Goal: Task Accomplishment & Management: Use online tool/utility

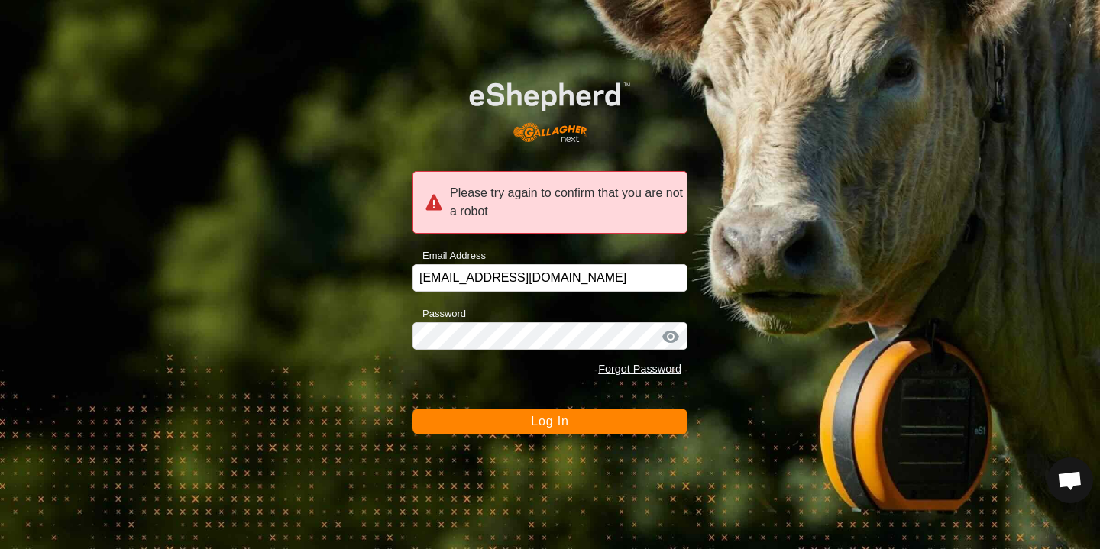
click at [558, 420] on span "Log In" at bounding box center [549, 421] width 37 height 13
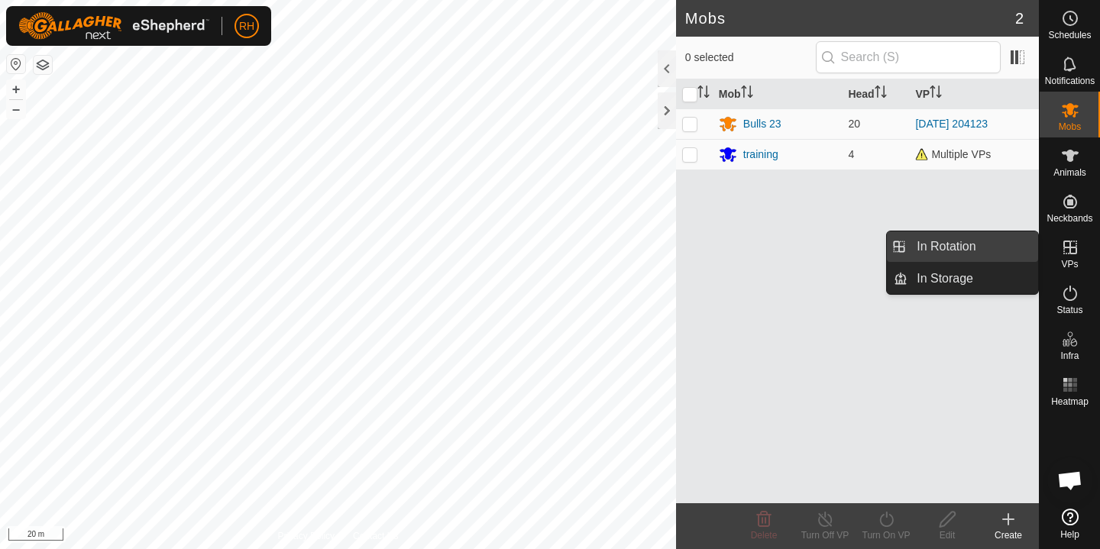
click at [1009, 254] on link "In Rotation" at bounding box center [973, 246] width 131 height 31
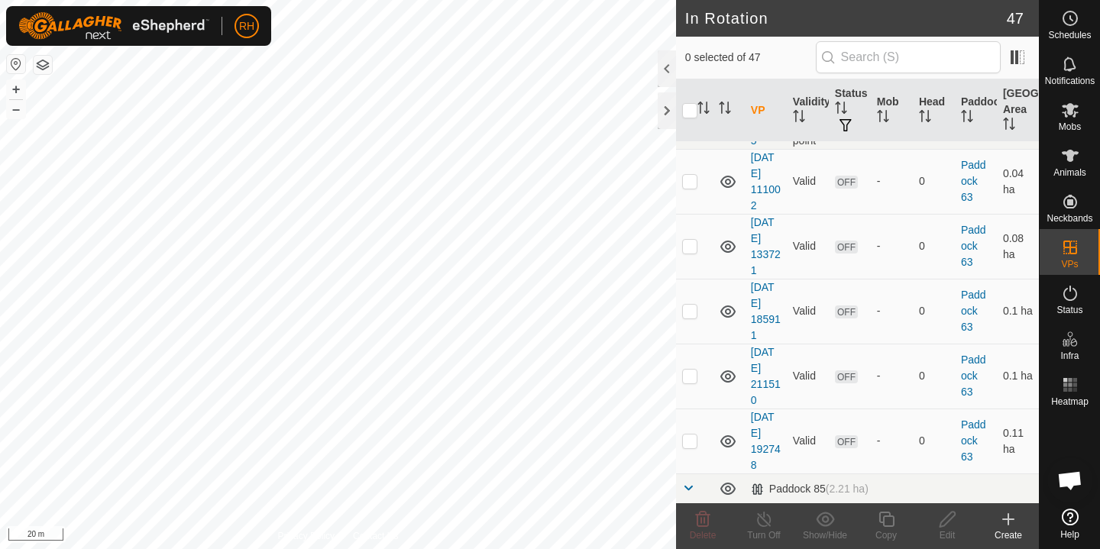
scroll to position [2106, 0]
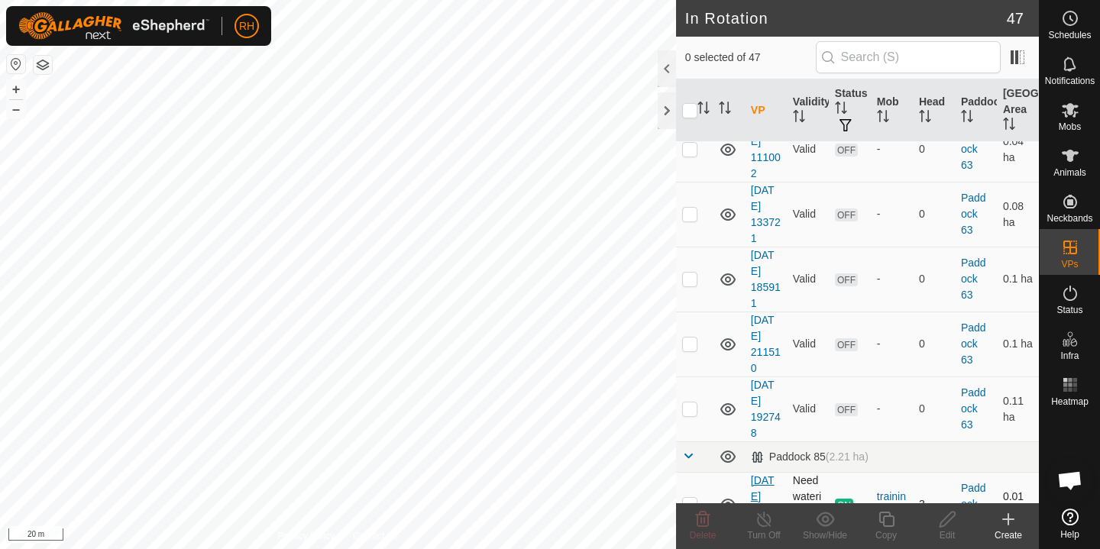
click at [756, 474] on link "[DATE] 113538" at bounding box center [766, 504] width 30 height 60
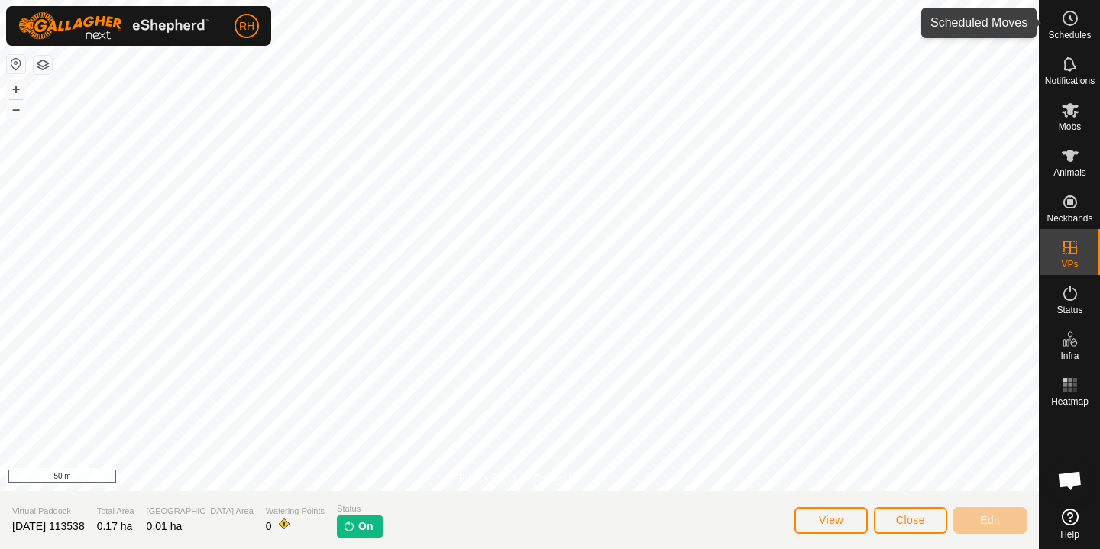
click at [1082, 21] on es-schedule-vp-svg-icon at bounding box center [1071, 18] width 28 height 24
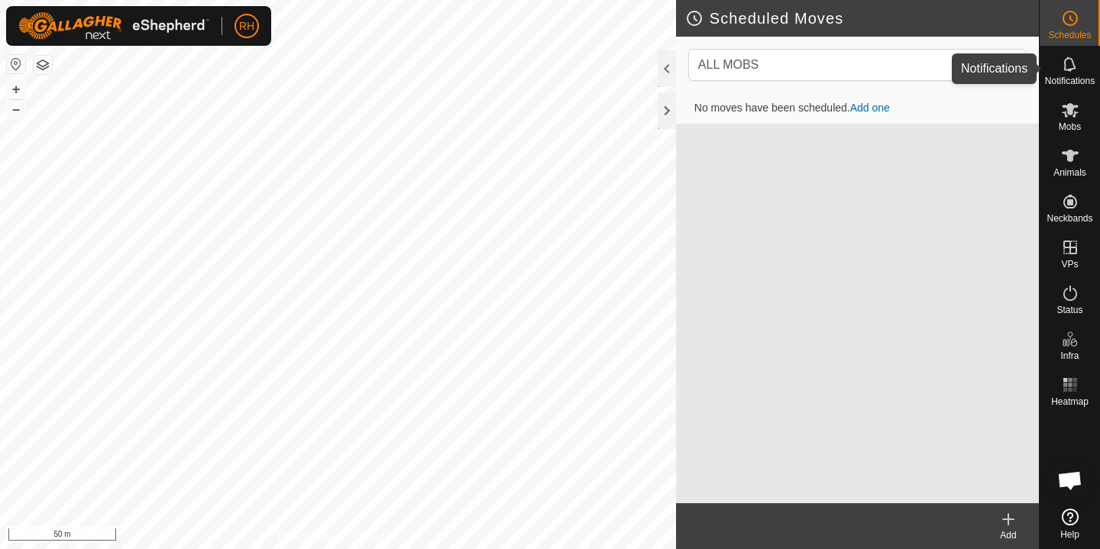
click at [1074, 66] on icon at bounding box center [1069, 64] width 12 height 15
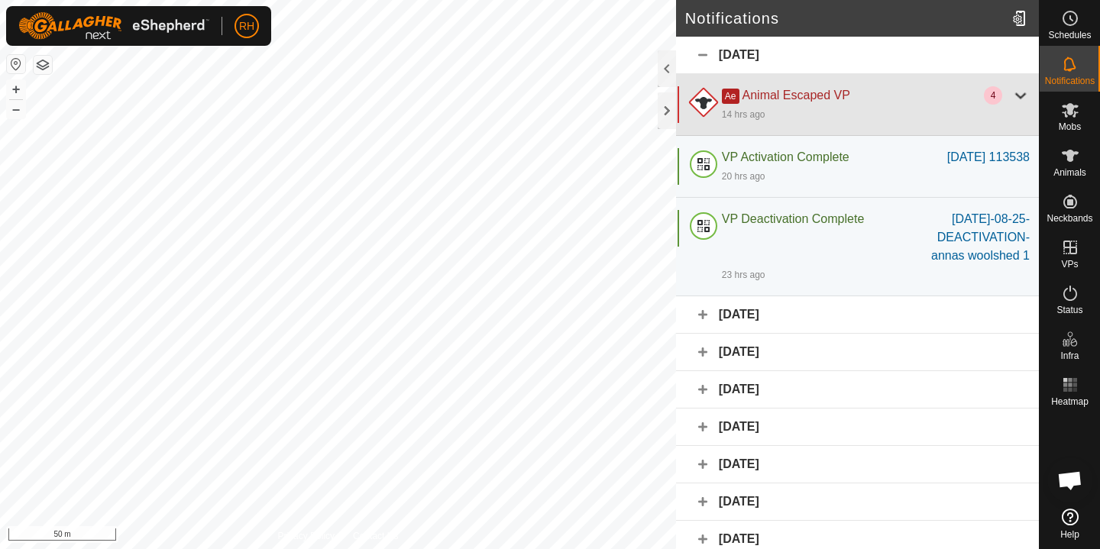
click at [1012, 94] on div at bounding box center [1021, 95] width 18 height 18
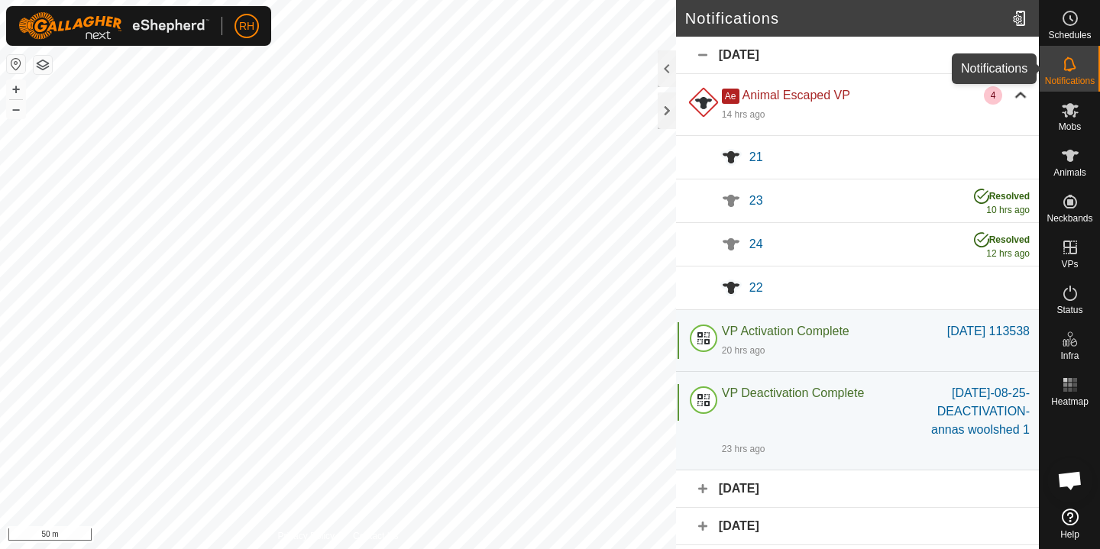
click at [1075, 62] on icon at bounding box center [1070, 64] width 18 height 18
click at [1063, 313] on span "Status" at bounding box center [1070, 310] width 26 height 9
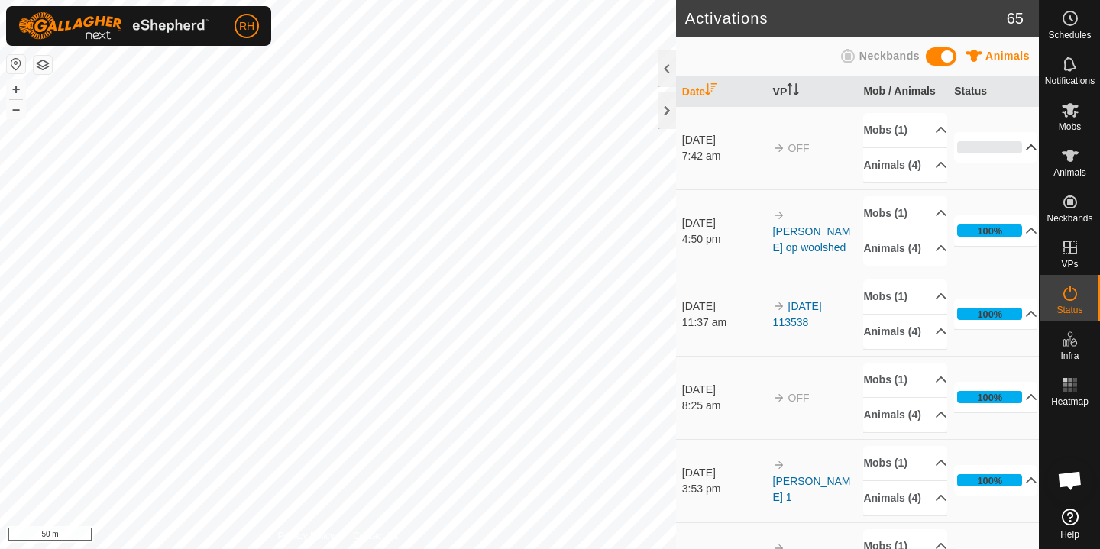
click at [1008, 152] on p-accordion-header "0%" at bounding box center [995, 147] width 83 height 31
click at [1011, 154] on p-accordion-header "25%" at bounding box center [995, 147] width 83 height 31
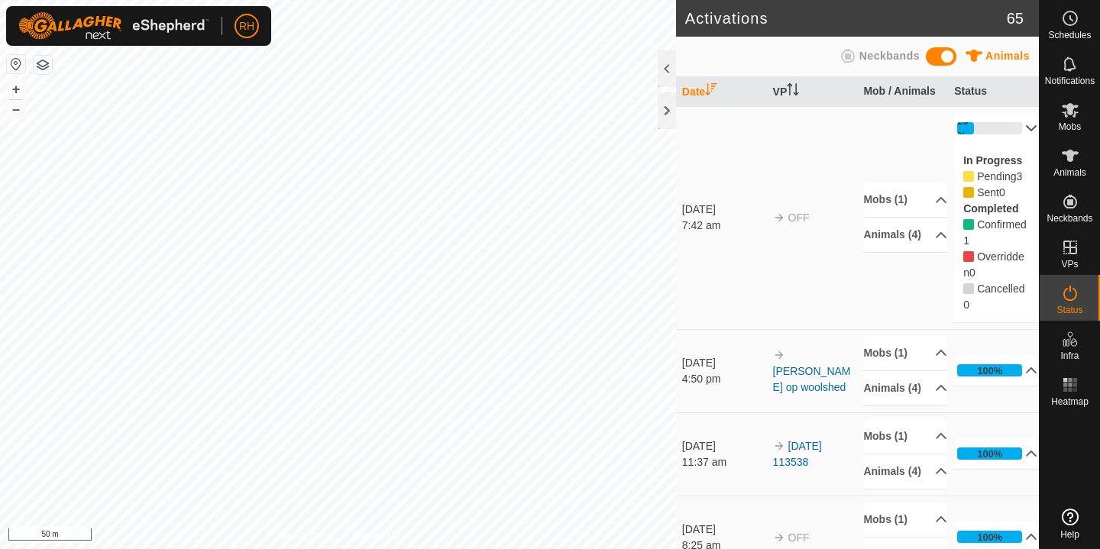
click at [1010, 130] on p-accordion-header "25%" at bounding box center [995, 128] width 83 height 31
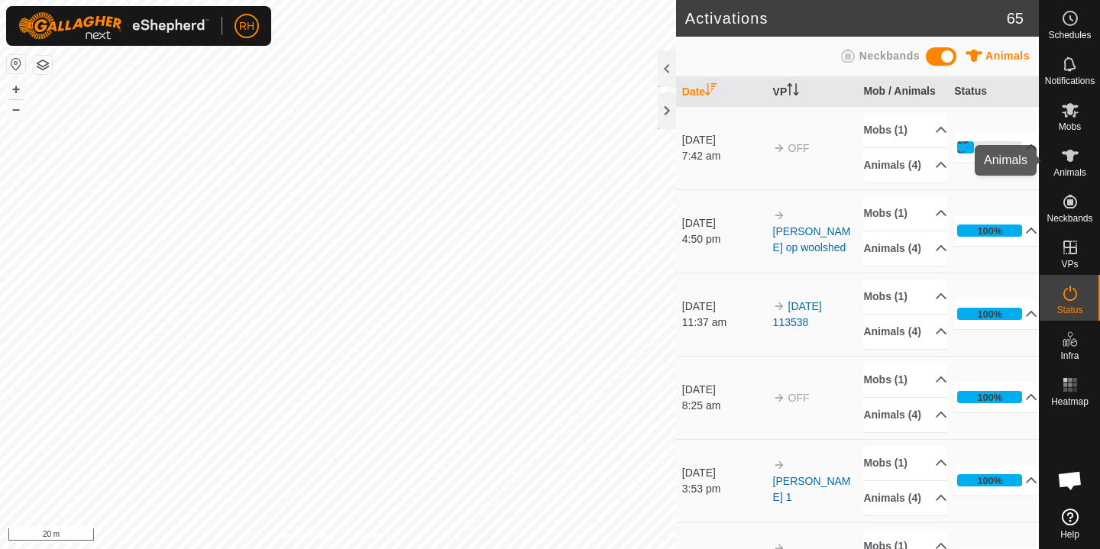
click at [1072, 159] on icon at bounding box center [1070, 156] width 17 height 12
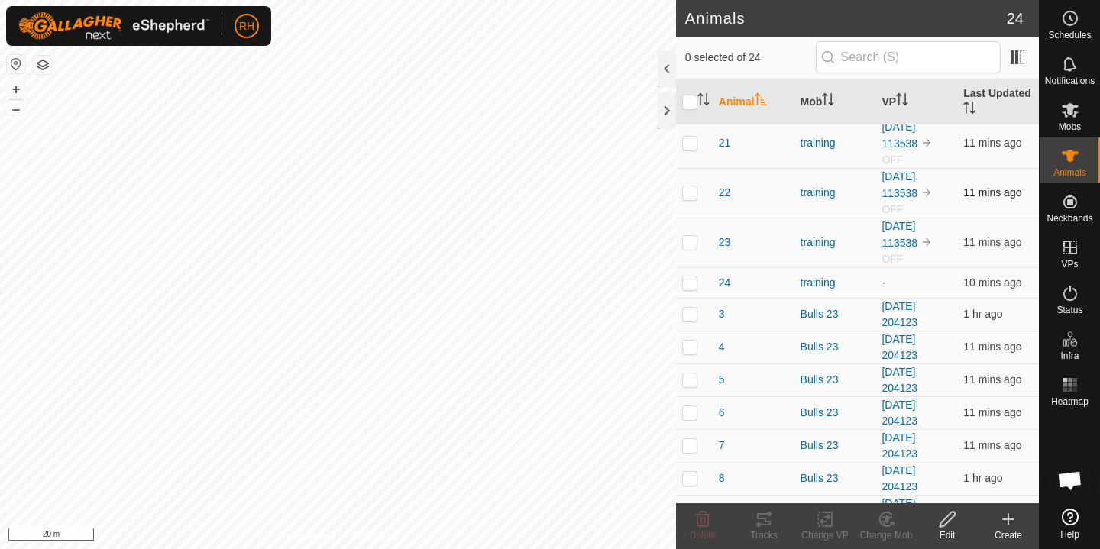
scroll to position [416, 0]
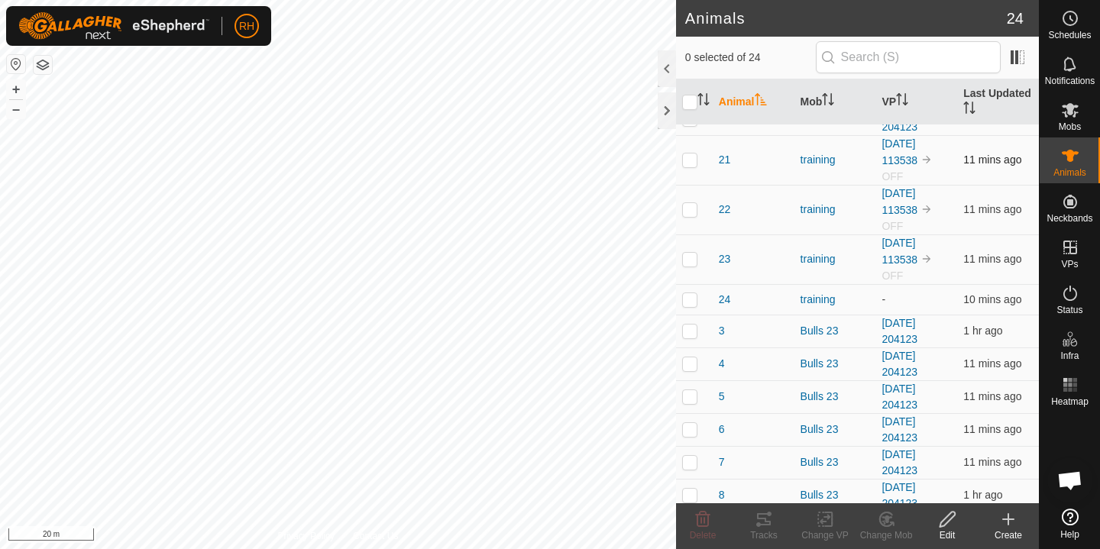
click at [693, 162] on p-checkbox at bounding box center [689, 160] width 15 height 12
checkbox input "true"
click at [691, 212] on p-checkbox at bounding box center [689, 209] width 15 height 12
checkbox input "true"
drag, startPoint x: 687, startPoint y: 255, endPoint x: 685, endPoint y: 282, distance: 26.8
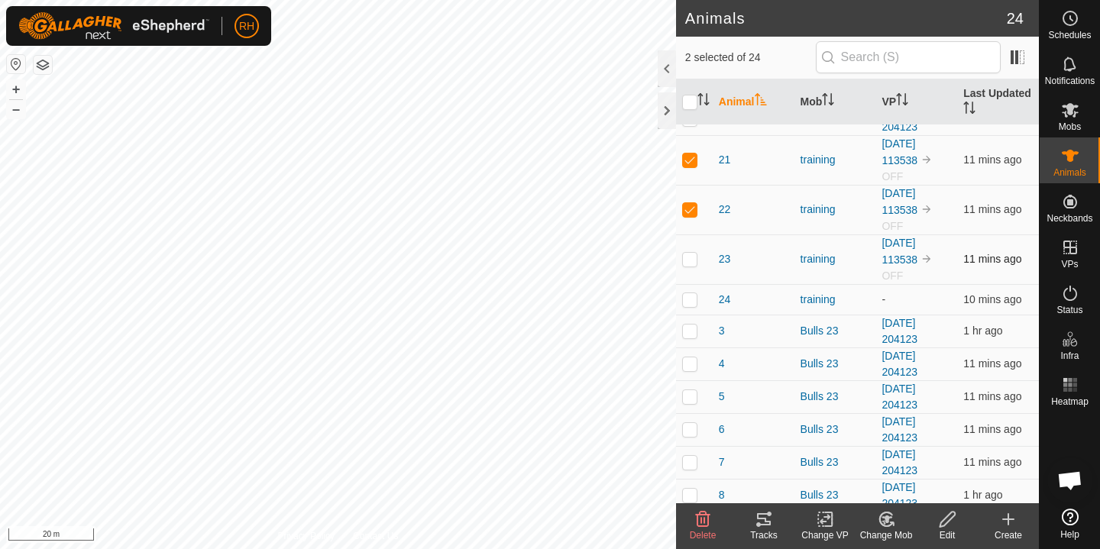
click at [687, 256] on p-checkbox at bounding box center [689, 259] width 15 height 12
checkbox input "true"
click at [689, 298] on p-checkbox at bounding box center [689, 299] width 15 height 12
checkbox input "true"
click at [766, 528] on icon at bounding box center [764, 519] width 18 height 18
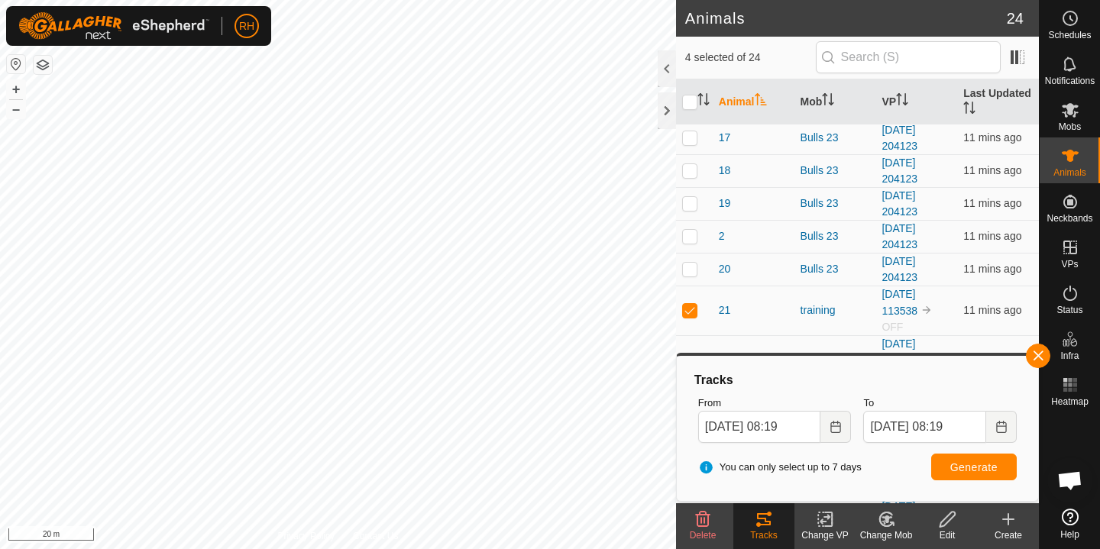
scroll to position [0, 0]
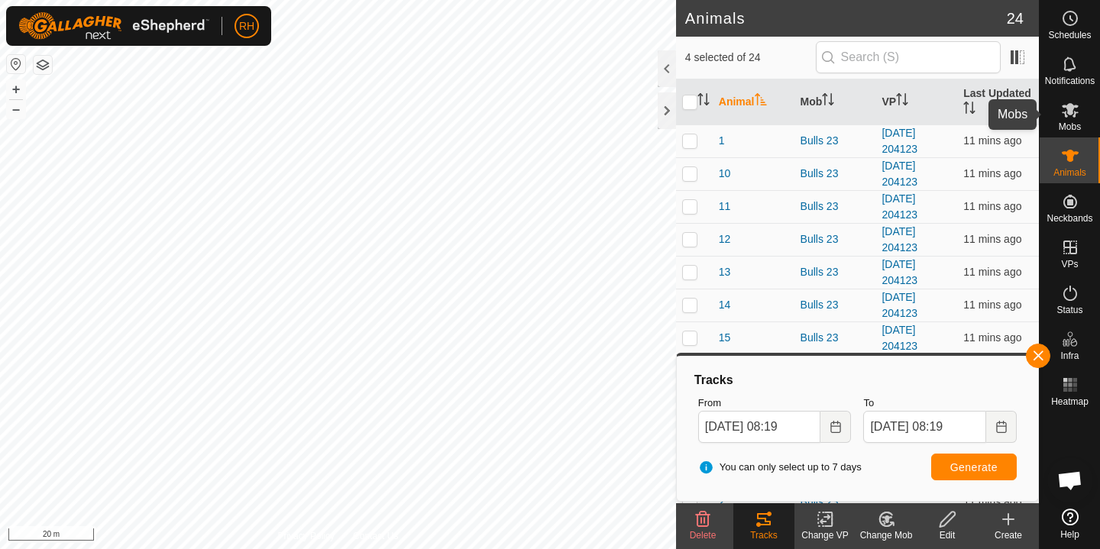
click at [1070, 113] on icon at bounding box center [1070, 110] width 17 height 15
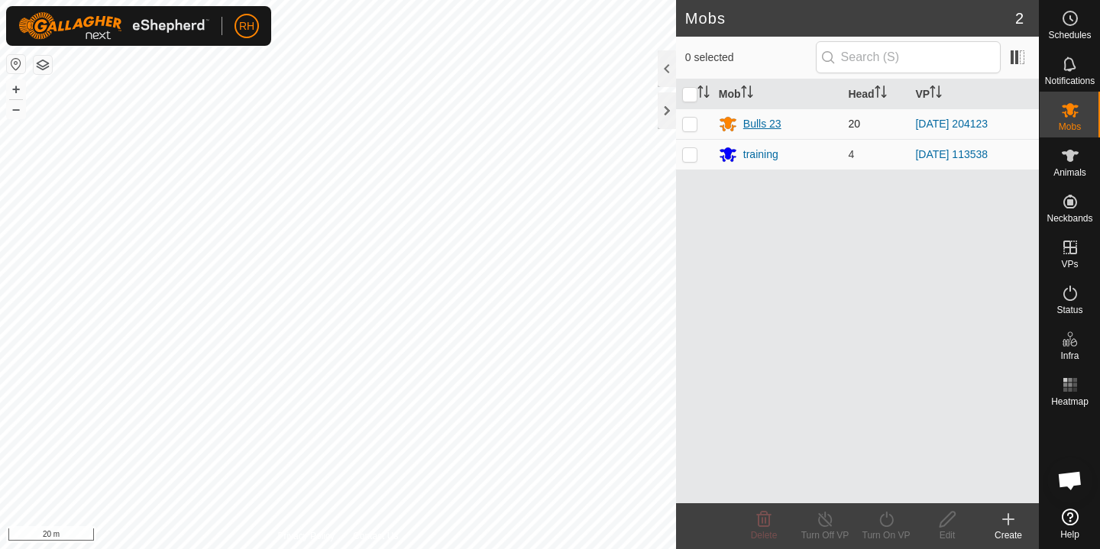
click at [755, 121] on div "Bulls 23" at bounding box center [762, 124] width 38 height 16
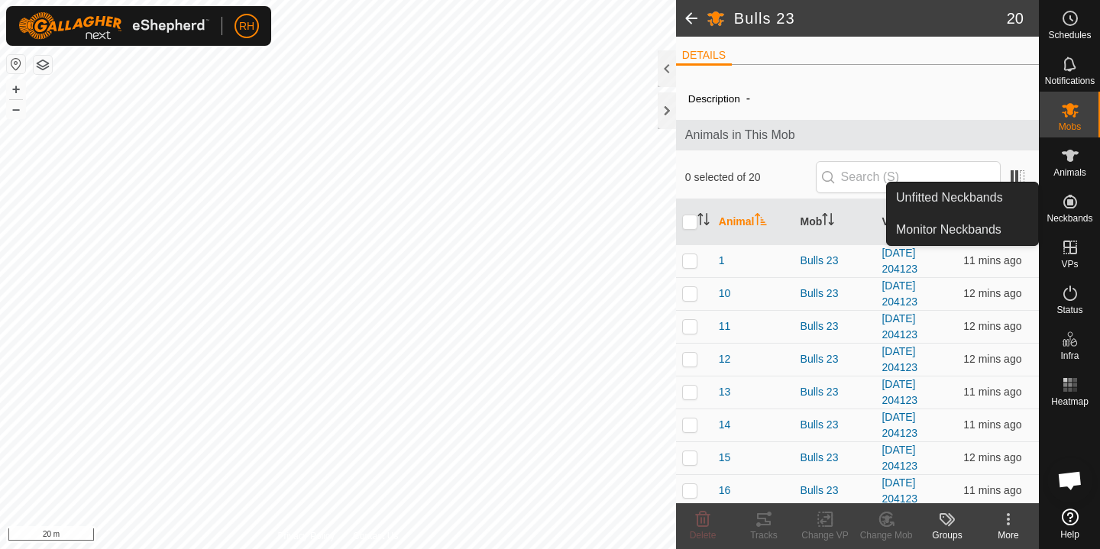
click at [1075, 215] on span "Neckbands" at bounding box center [1070, 218] width 46 height 9
click at [1002, 230] on link "Monitor Neckbands" at bounding box center [962, 230] width 151 height 31
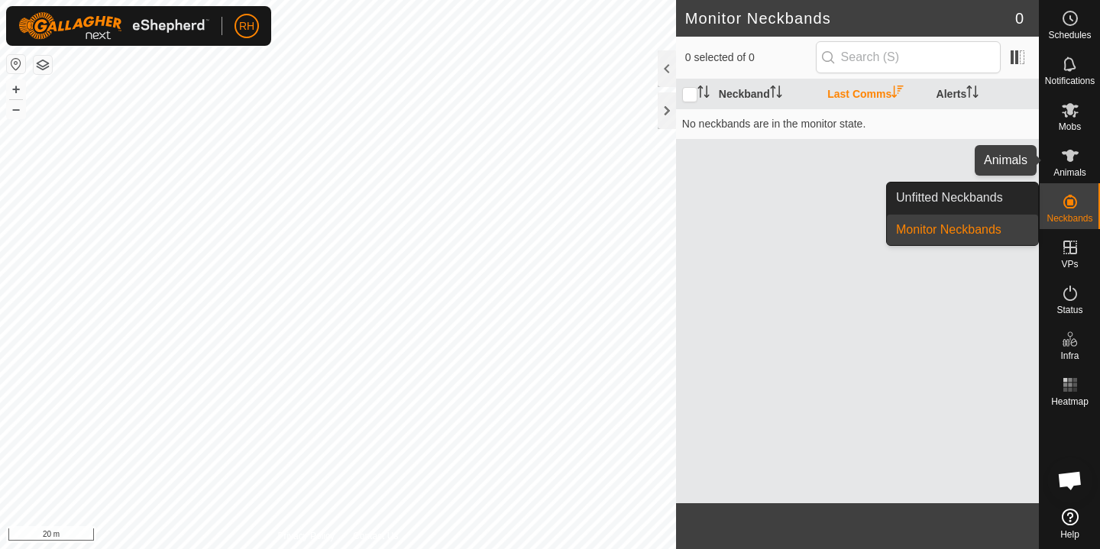
click at [1067, 161] on icon at bounding box center [1070, 156] width 18 height 18
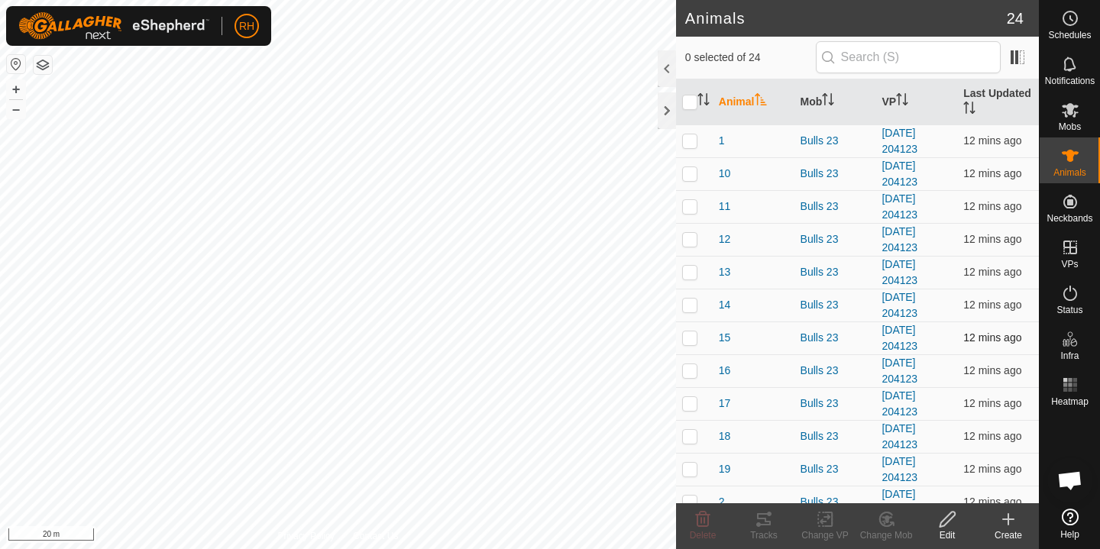
scroll to position [285, 0]
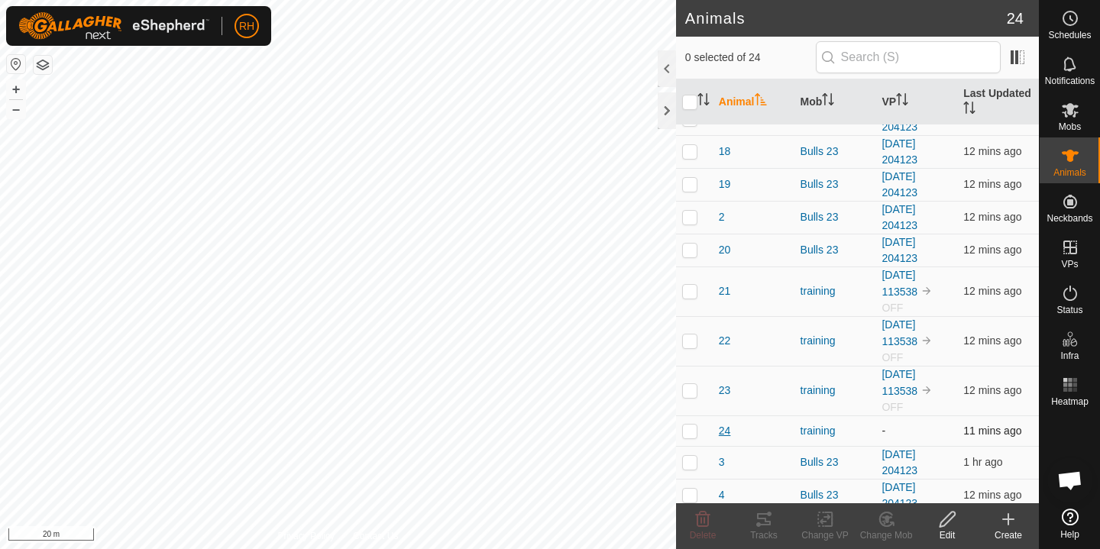
click at [719, 435] on span "24" at bounding box center [725, 431] width 12 height 16
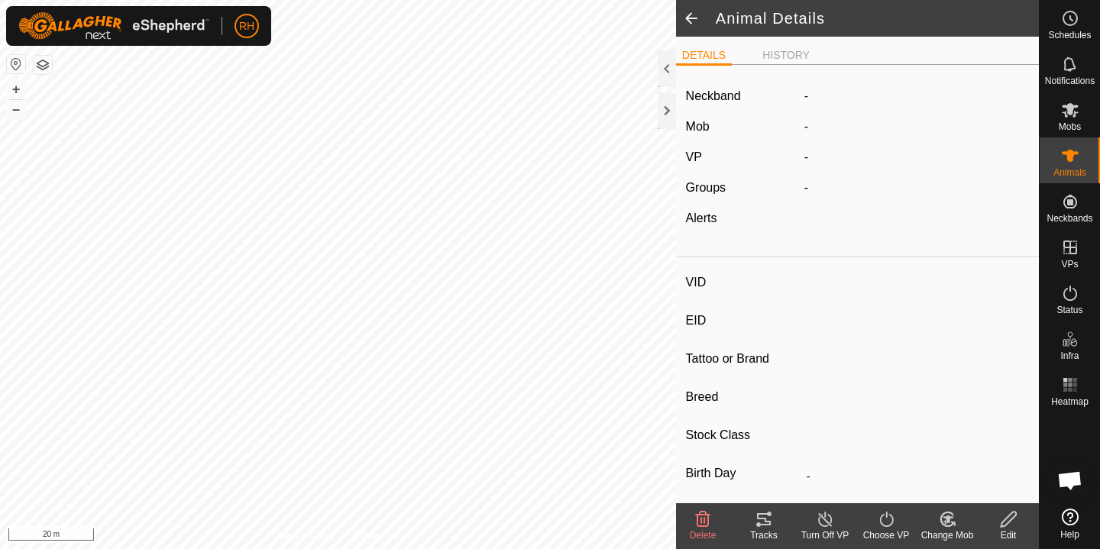
type input "24"
type input "-"
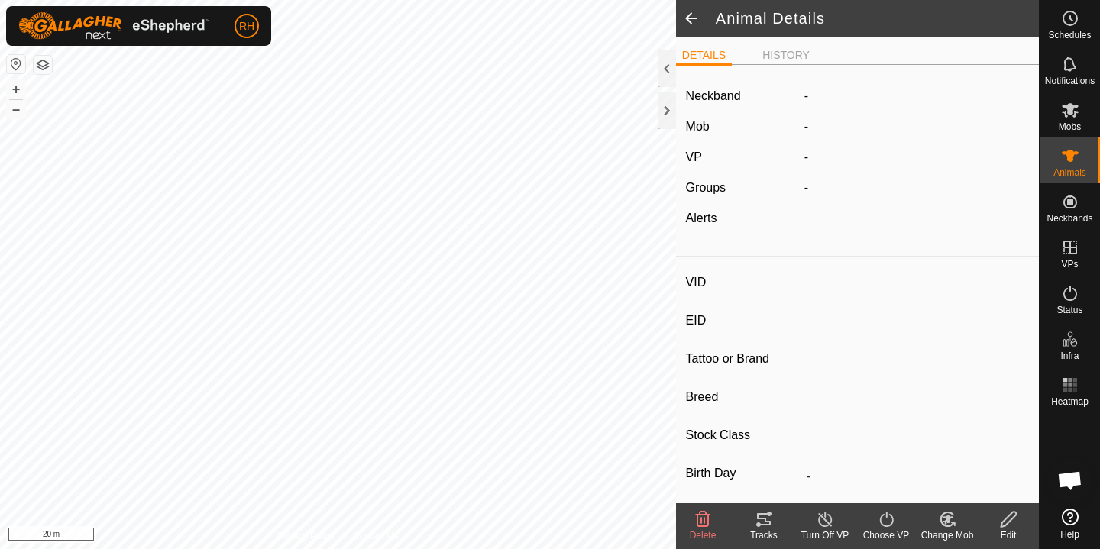
type input "0 kg"
type input "-"
click at [664, 75] on div at bounding box center [667, 68] width 18 height 37
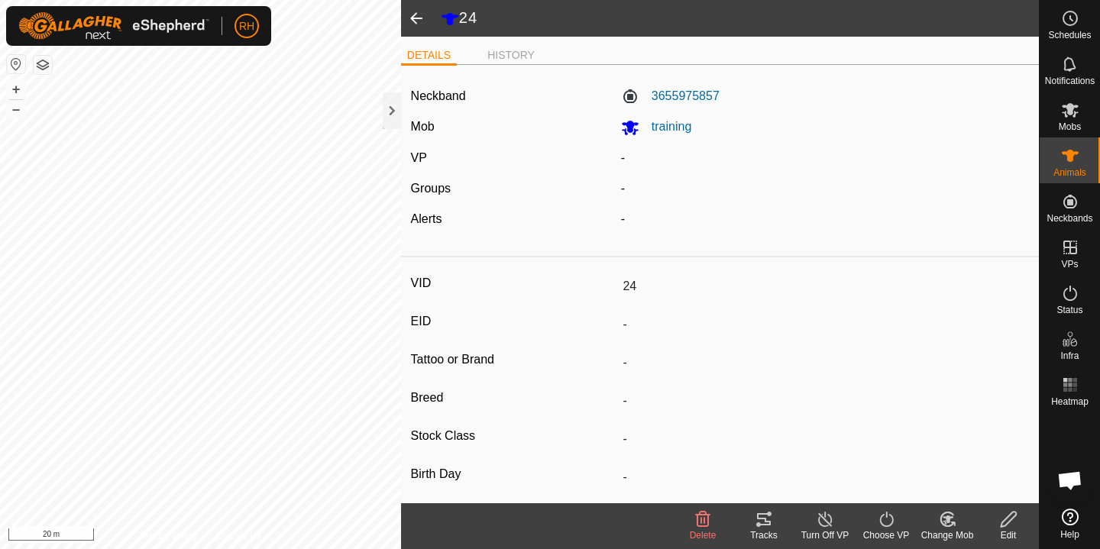
click at [415, 21] on span at bounding box center [416, 18] width 31 height 37
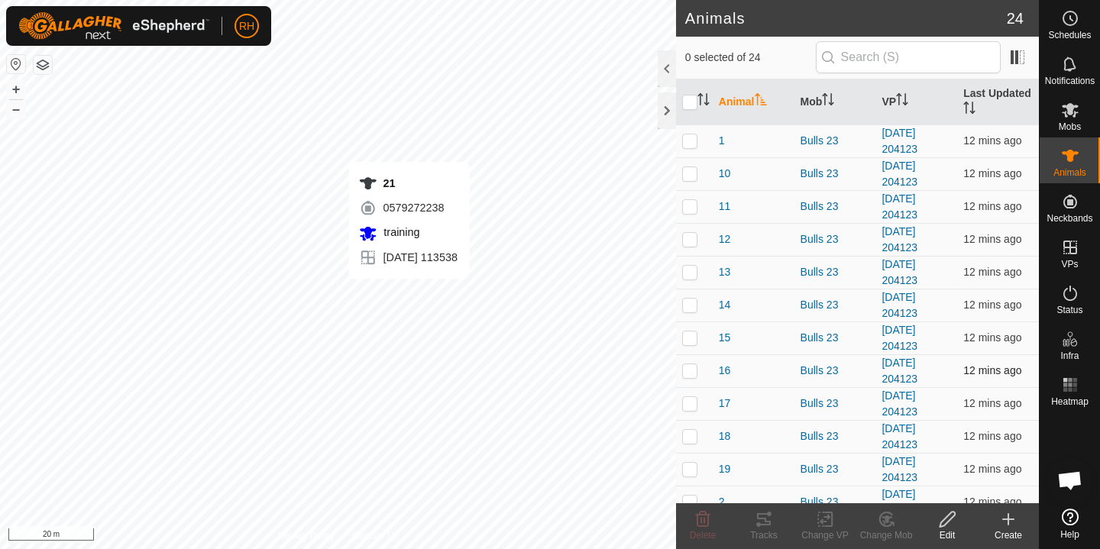
checkbox input "true"
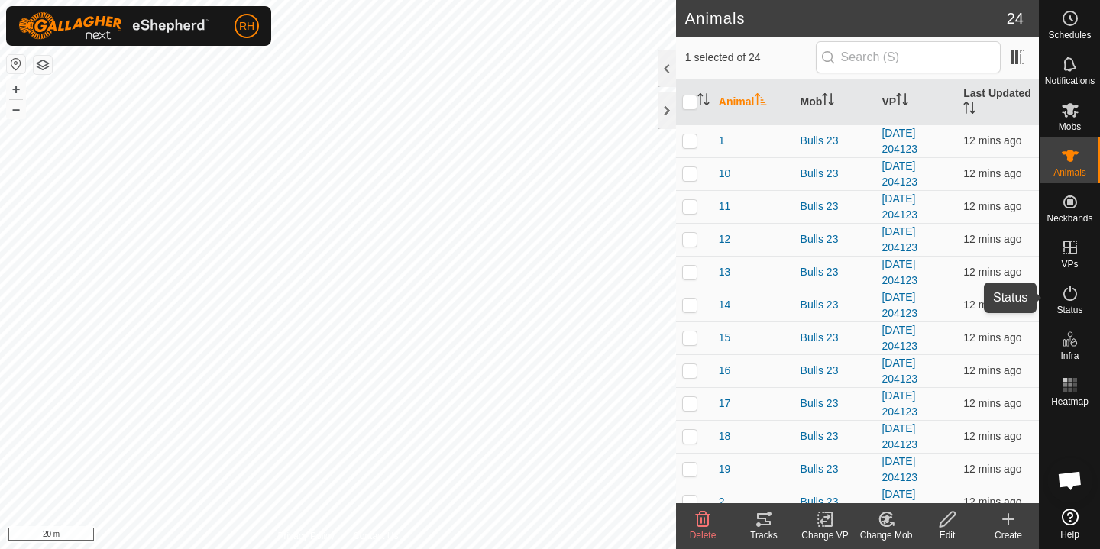
click at [1078, 302] on icon at bounding box center [1070, 293] width 18 height 18
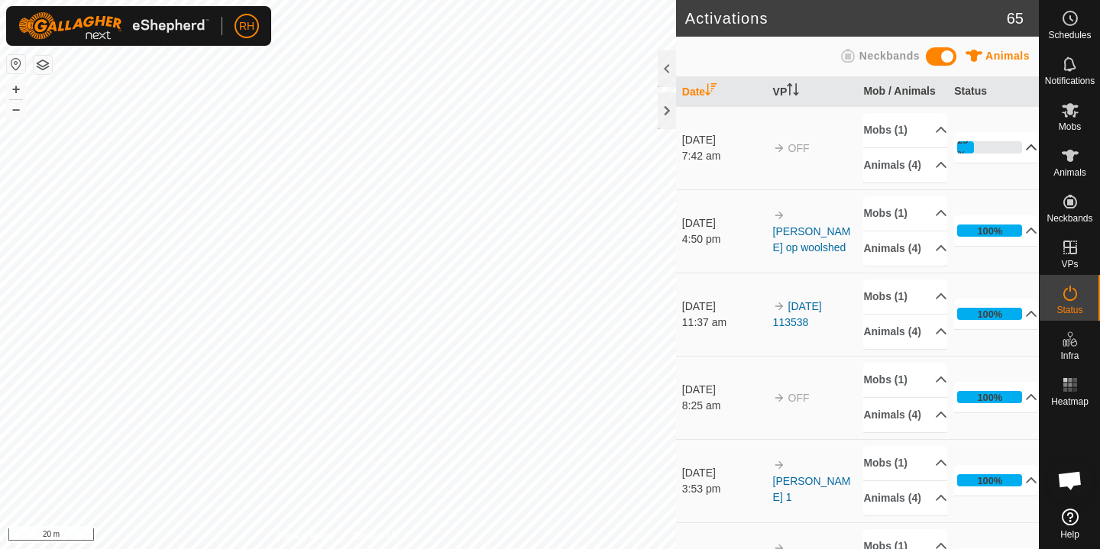
click at [1012, 157] on p-accordion-header "25%" at bounding box center [995, 147] width 83 height 31
click at [1064, 161] on icon at bounding box center [1070, 156] width 18 height 18
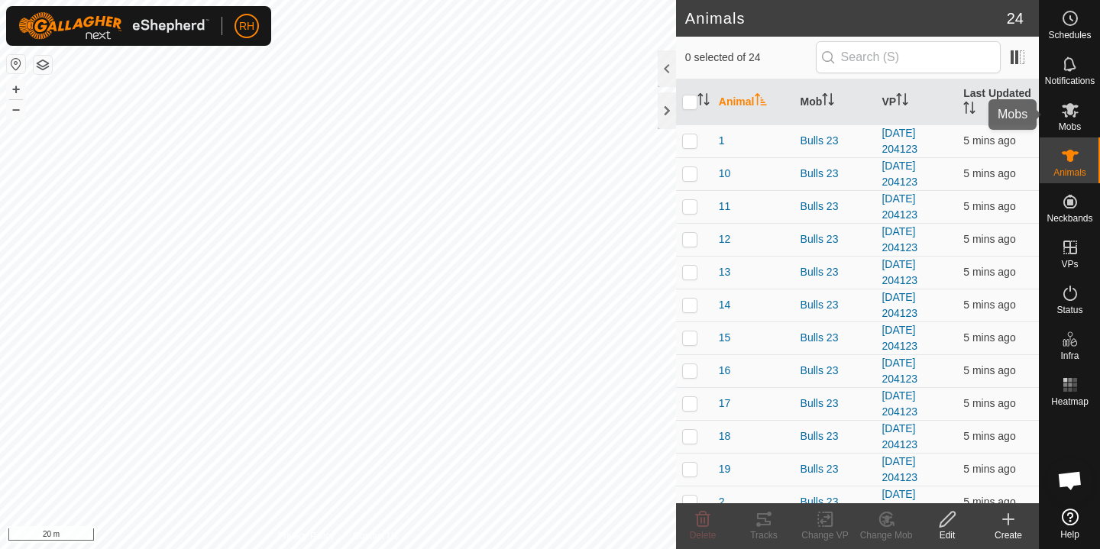
click at [1087, 122] on div "Mobs" at bounding box center [1070, 115] width 60 height 46
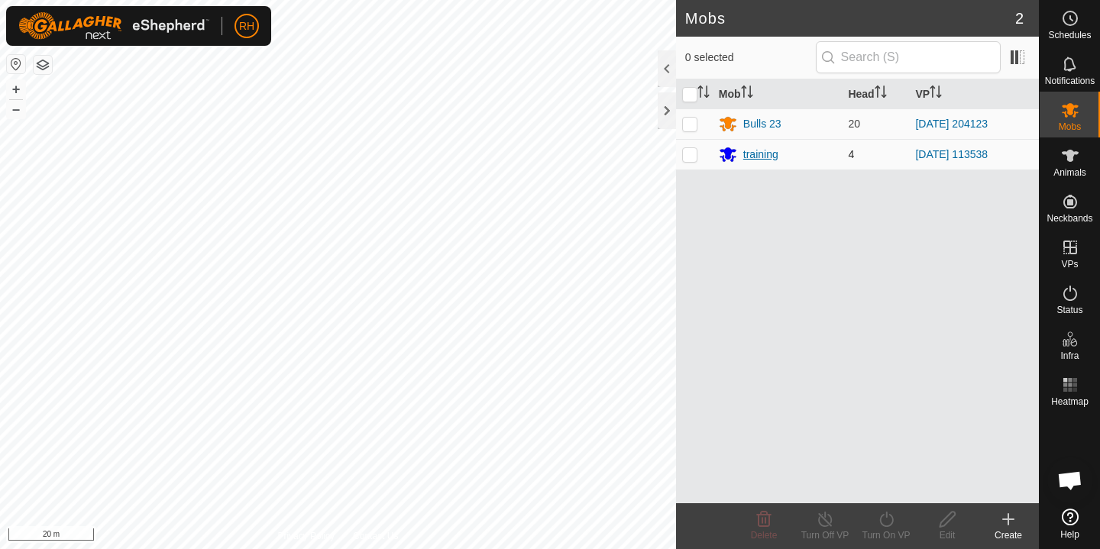
click at [756, 160] on div "training" at bounding box center [760, 155] width 35 height 16
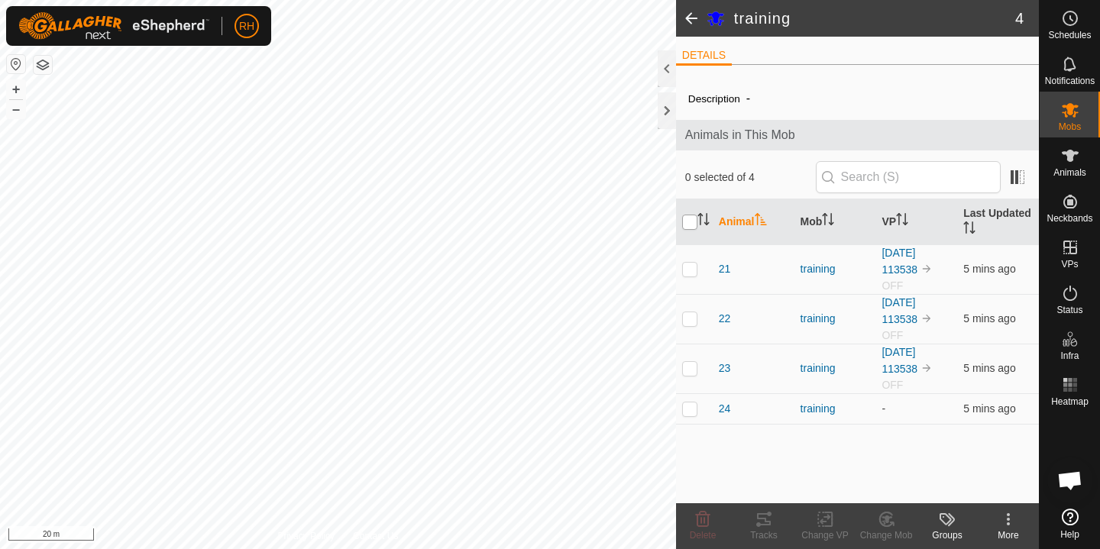
click at [685, 220] on input "checkbox" at bounding box center [689, 222] width 15 height 15
checkbox input "true"
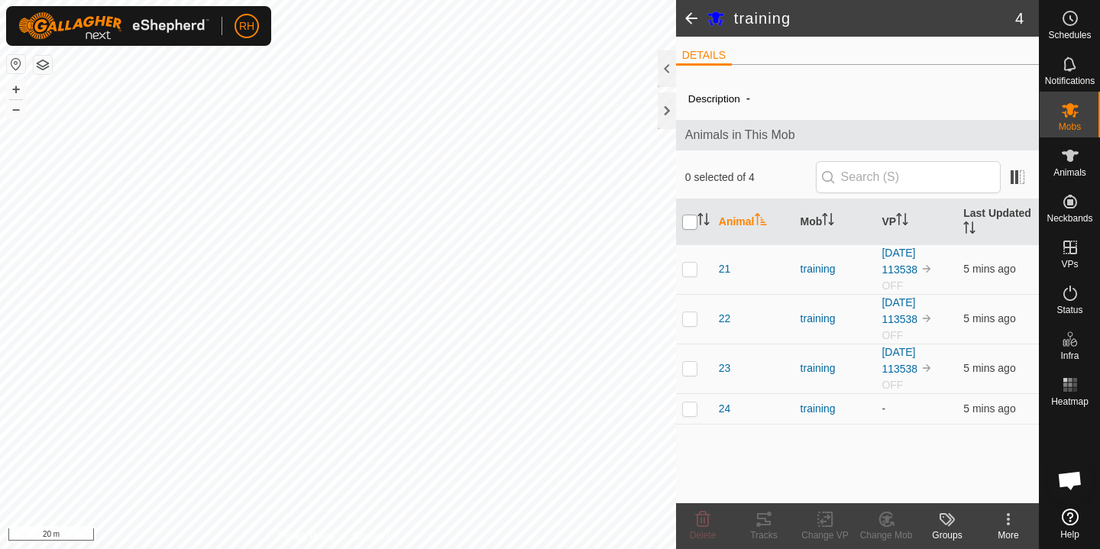
checkbox input "true"
click at [830, 527] on icon at bounding box center [825, 519] width 19 height 18
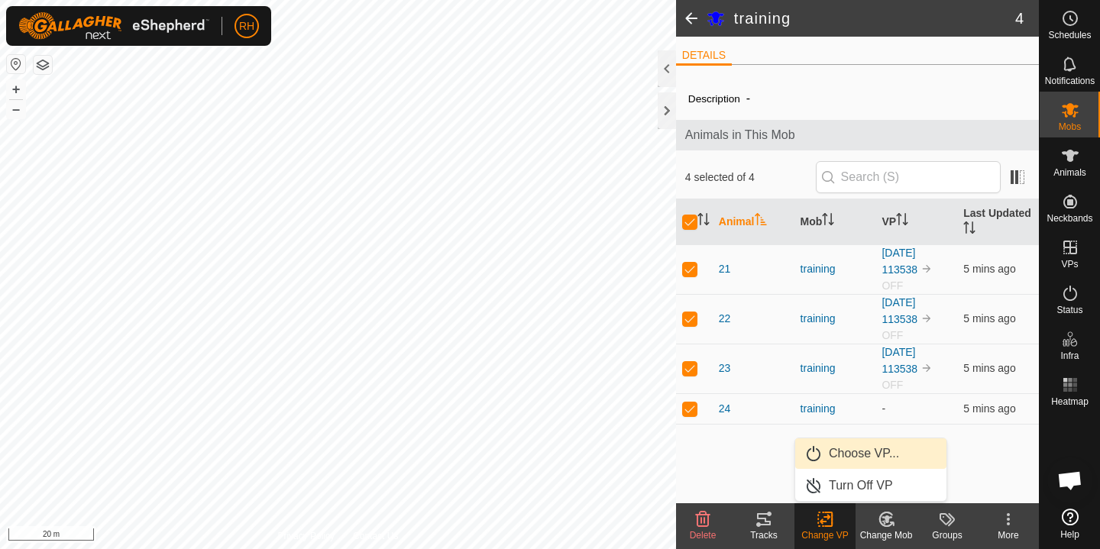
click at [878, 458] on link "Choose VP..." at bounding box center [870, 454] width 151 height 31
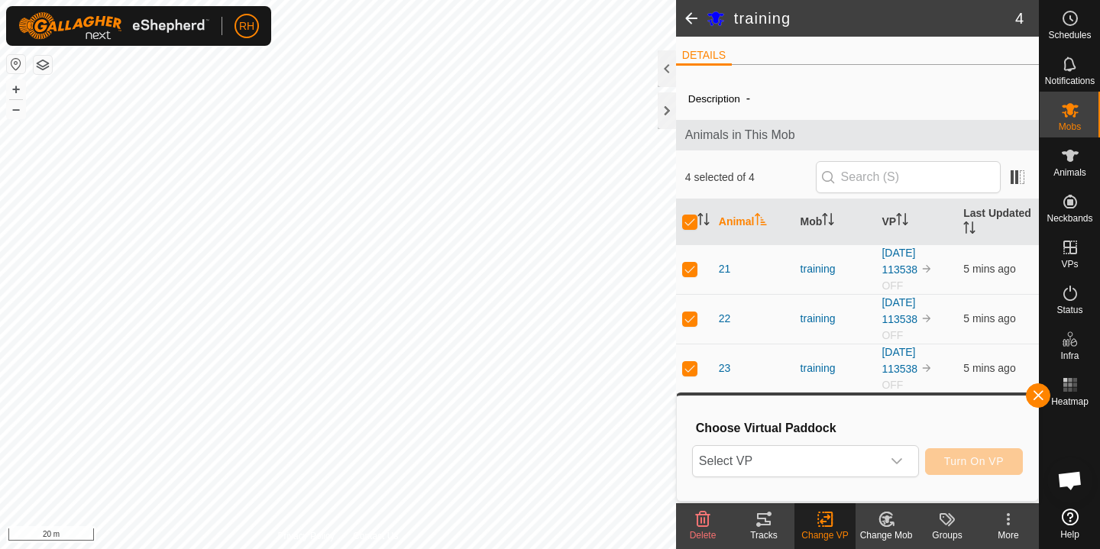
click at [878, 458] on span "Select VP" at bounding box center [787, 461] width 189 height 31
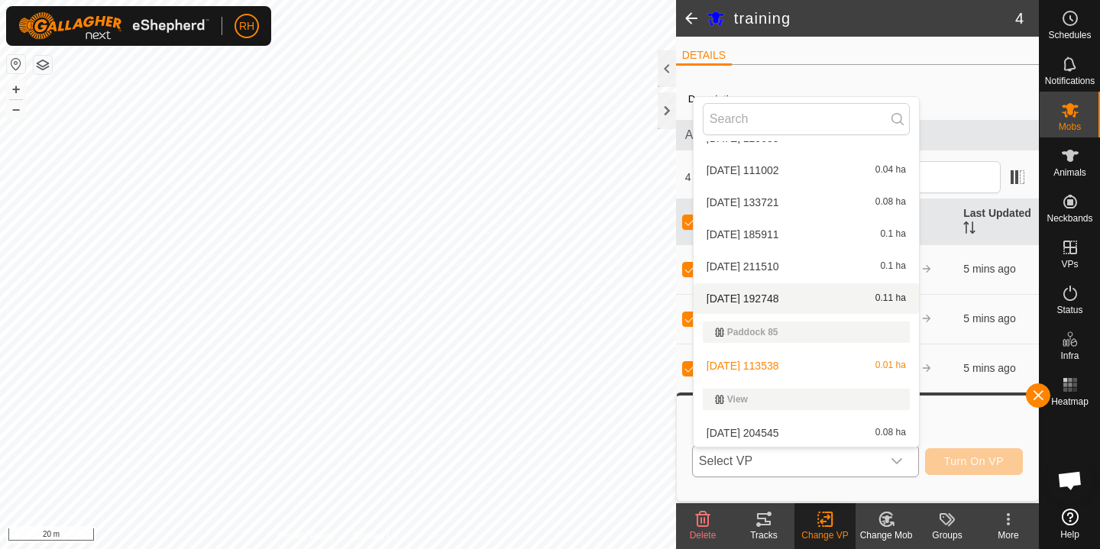
scroll to position [970, 0]
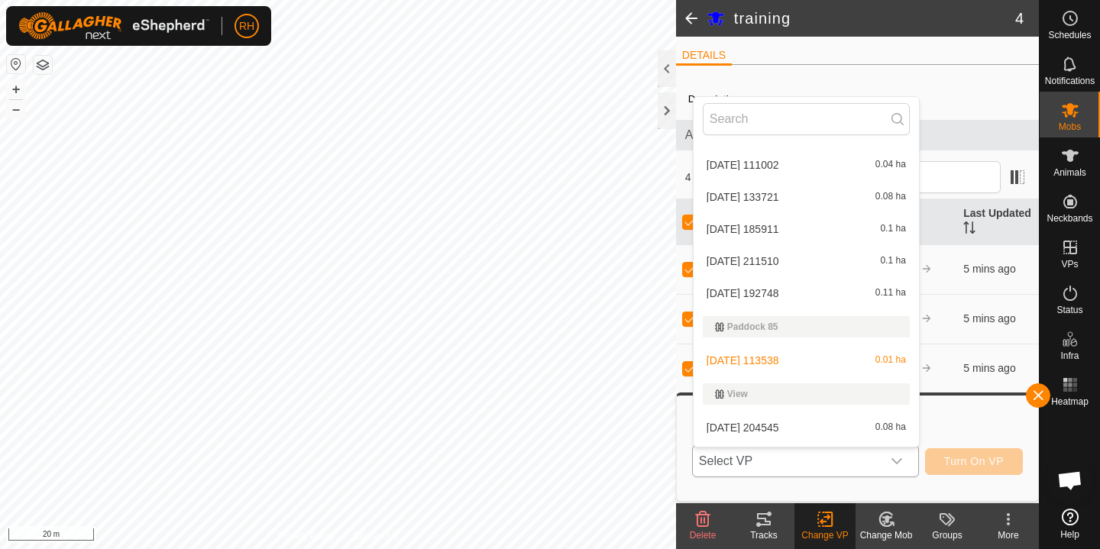
click at [783, 362] on li "2025-09-26 113538 0.01 ha" at bounding box center [806, 360] width 225 height 31
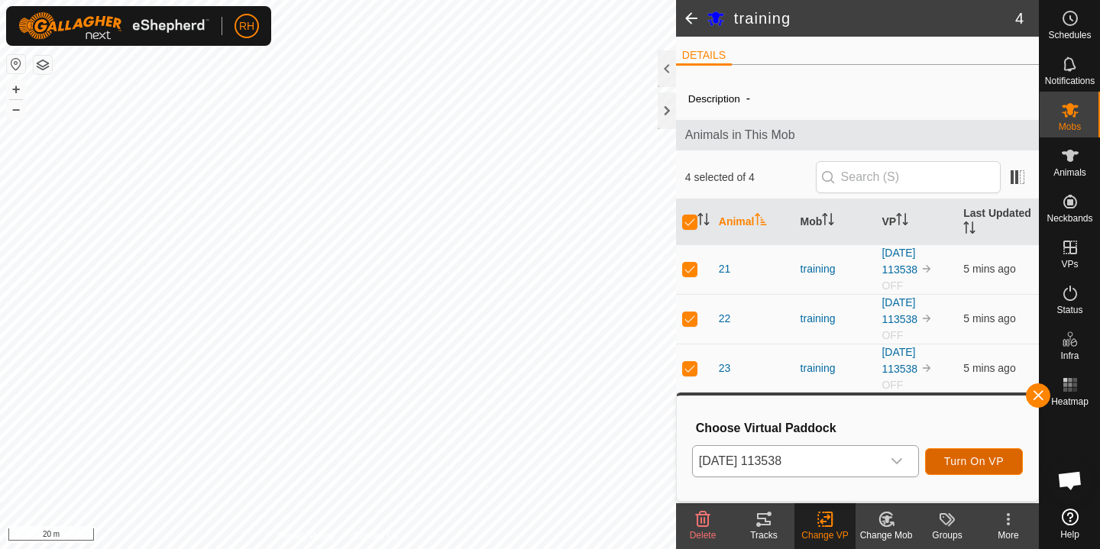
click at [986, 464] on span "Turn On VP" at bounding box center [974, 461] width 60 height 12
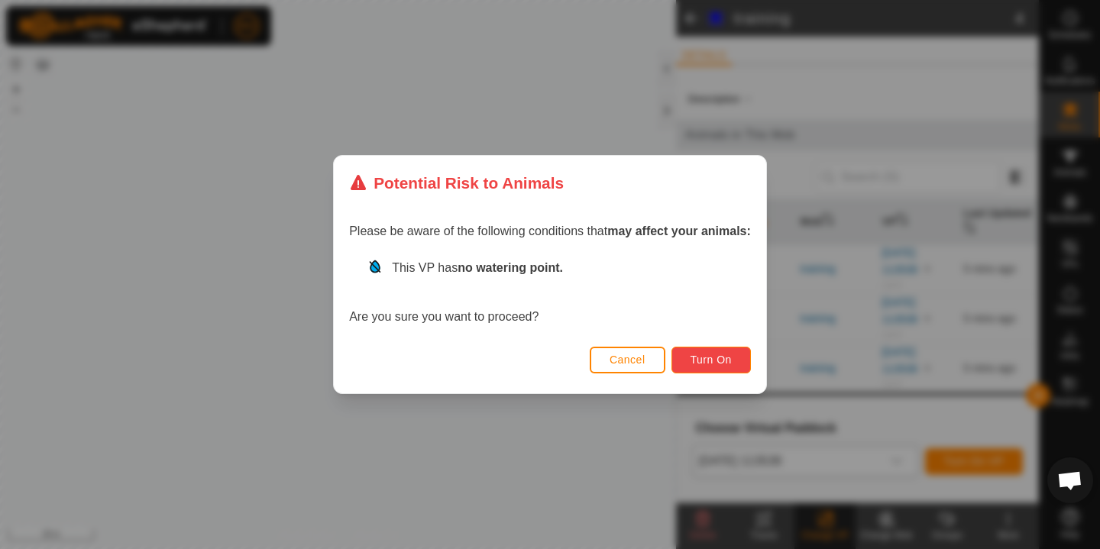
click at [702, 367] on button "Turn On" at bounding box center [711, 360] width 79 height 27
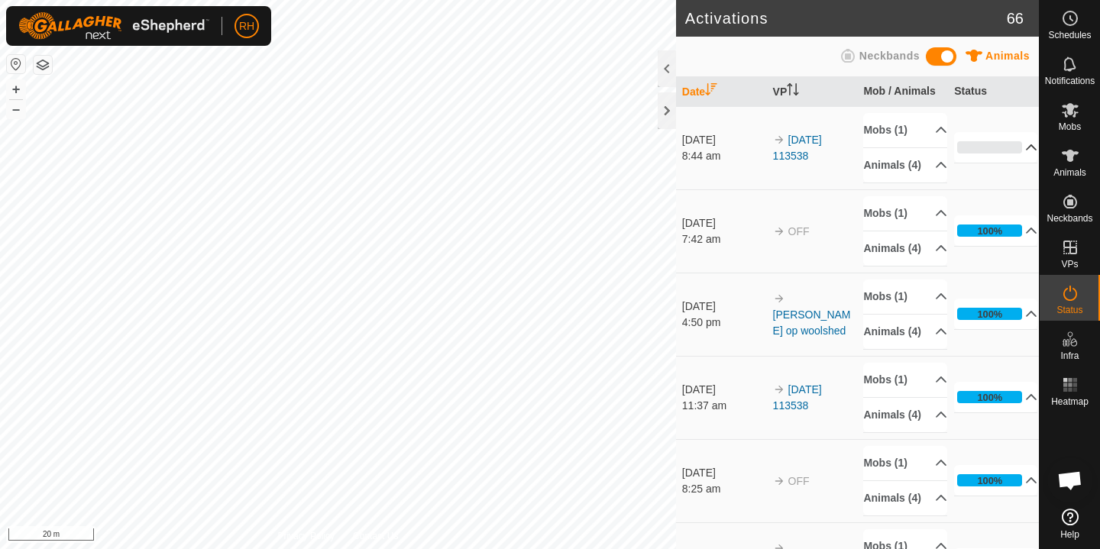
click at [1014, 155] on p-accordion-header "0%" at bounding box center [995, 147] width 83 height 31
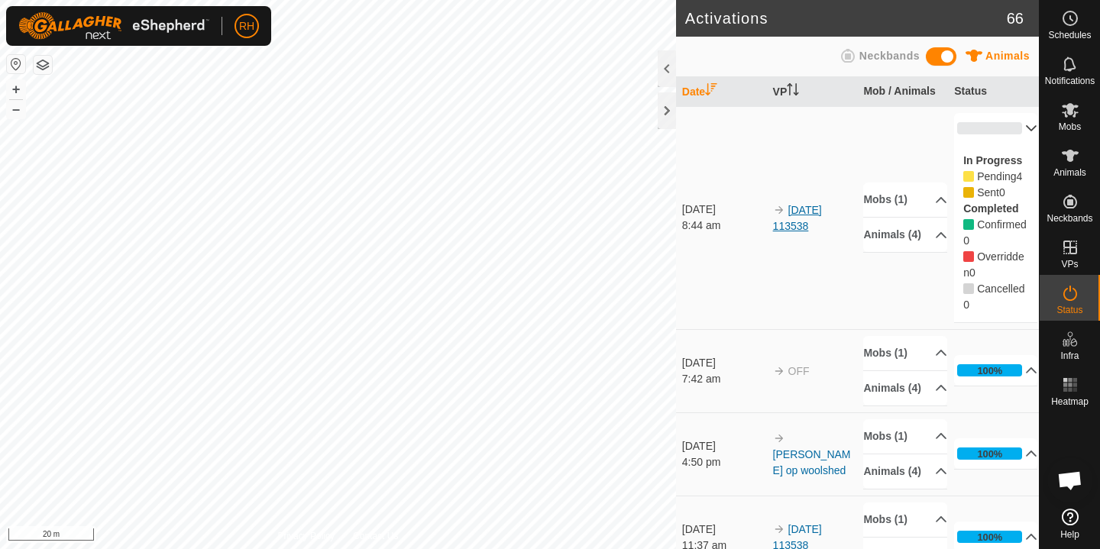
click at [812, 209] on link "[DATE] 113538" at bounding box center [797, 218] width 49 height 28
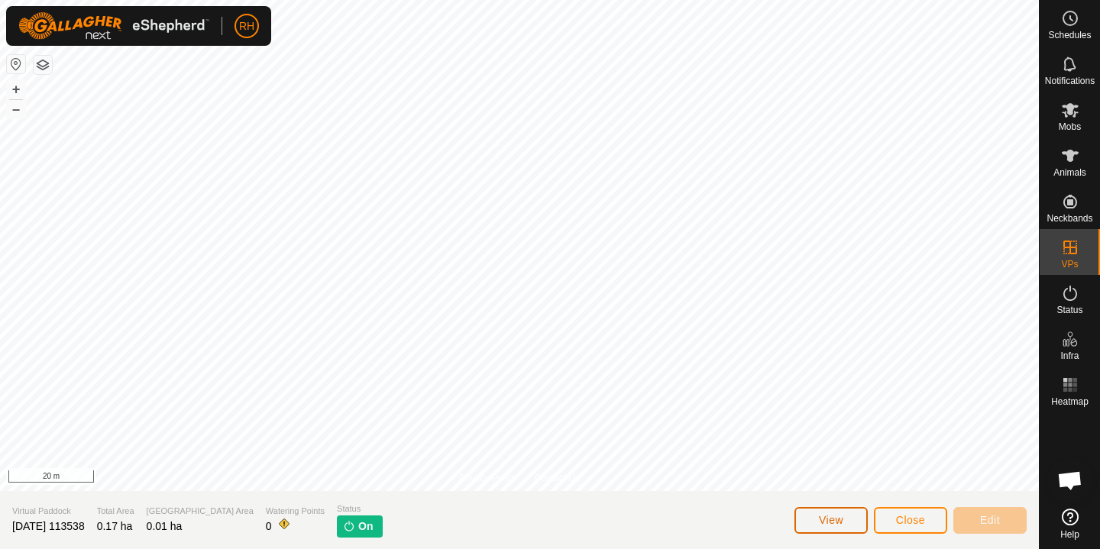
click at [855, 523] on button "View" at bounding box center [831, 520] width 73 height 27
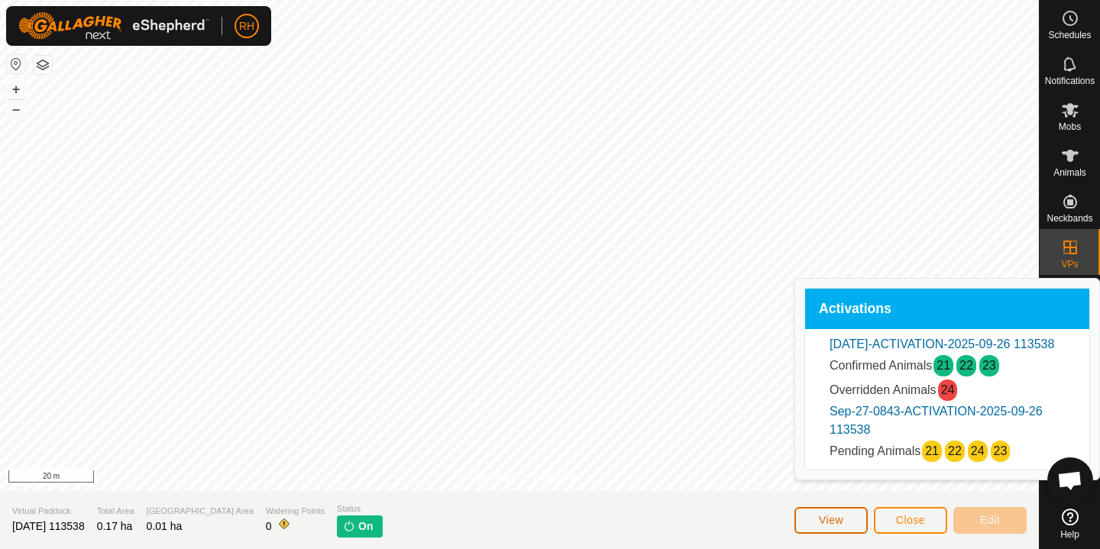
click at [855, 524] on button "View" at bounding box center [831, 520] width 73 height 27
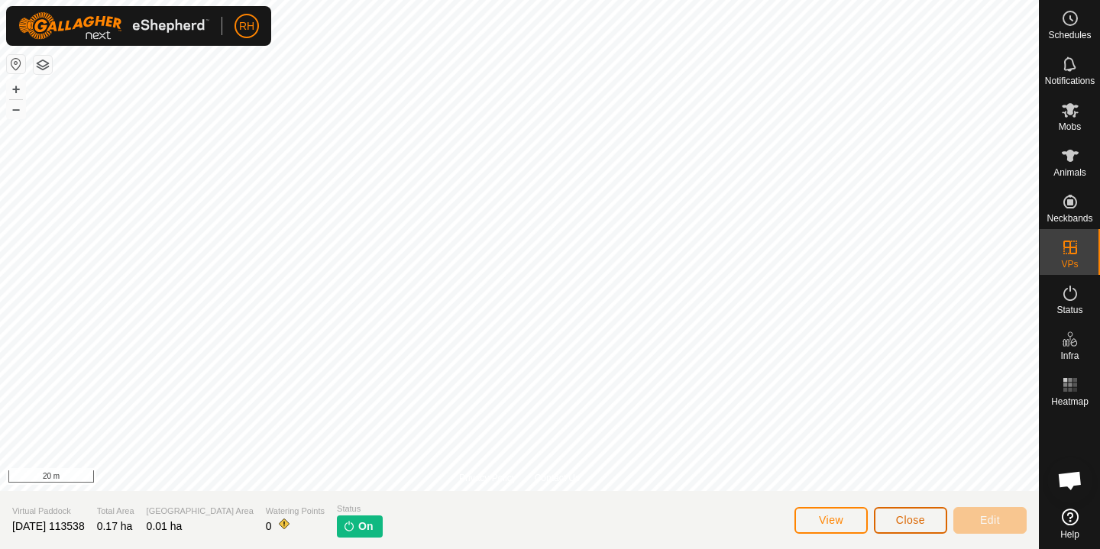
click at [905, 524] on span "Close" at bounding box center [910, 520] width 29 height 12
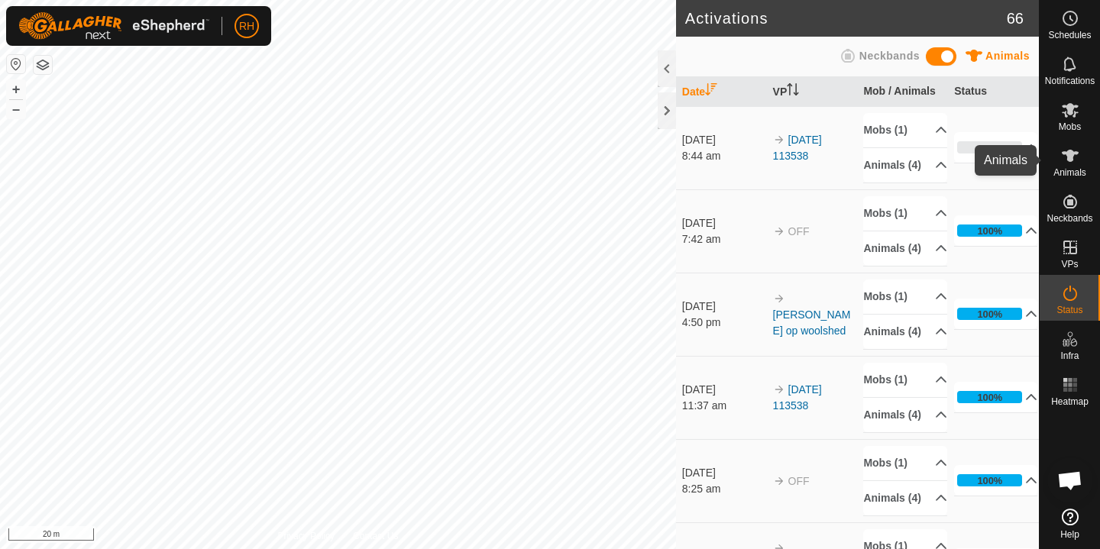
click at [1073, 161] on icon at bounding box center [1070, 156] width 18 height 18
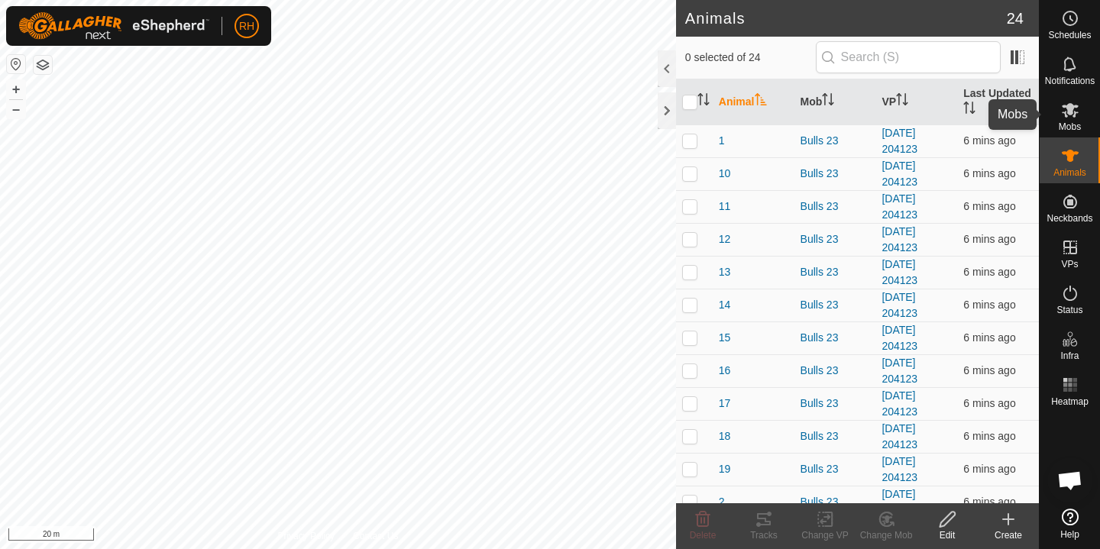
click at [1080, 119] on es-mob-svg-icon at bounding box center [1071, 110] width 28 height 24
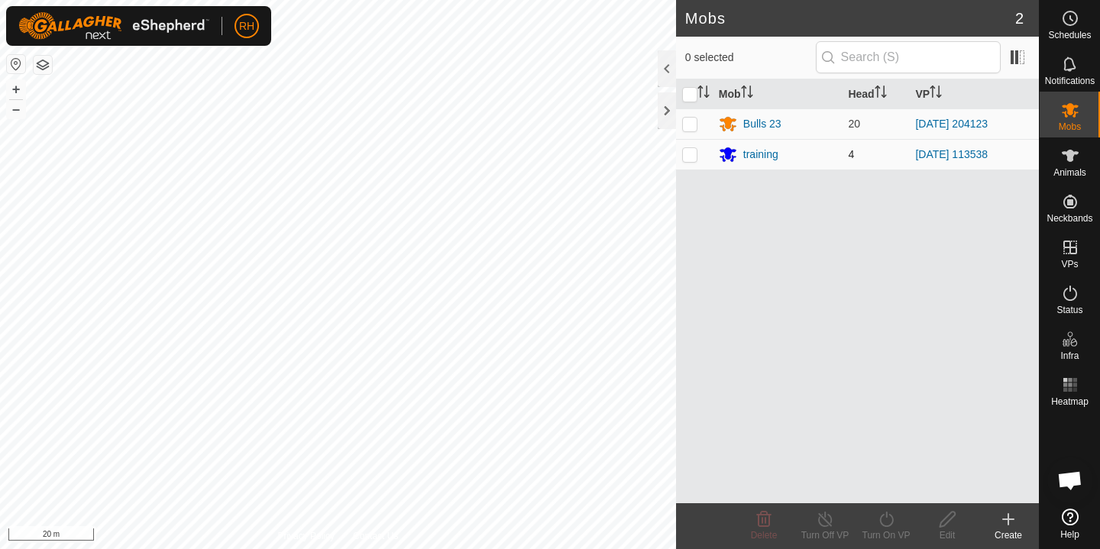
click at [690, 152] on p-checkbox at bounding box center [689, 154] width 15 height 12
checkbox input "true"
click at [827, 520] on icon at bounding box center [825, 519] width 19 height 18
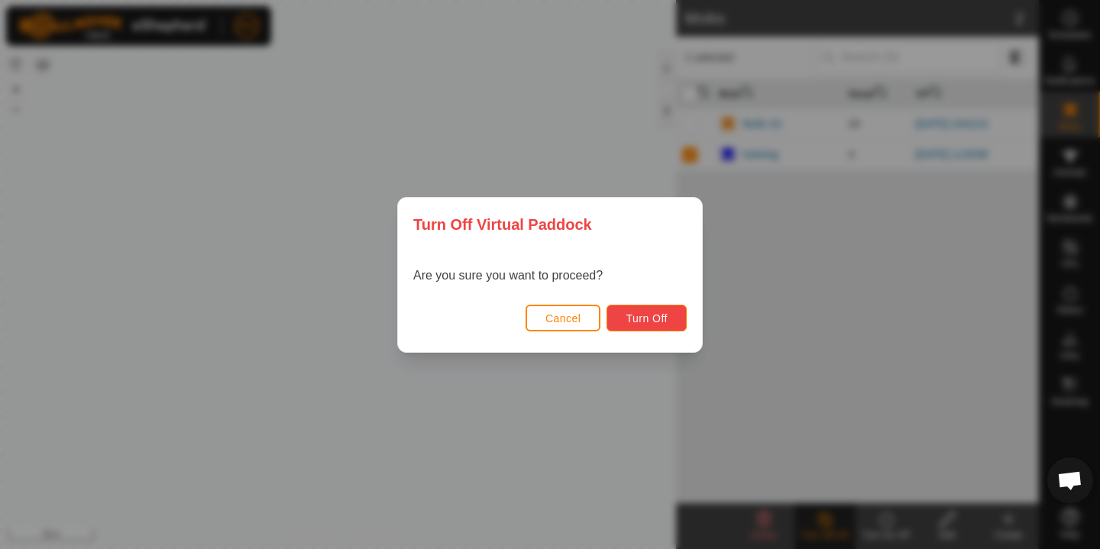
click at [635, 322] on span "Turn Off" at bounding box center [647, 318] width 42 height 12
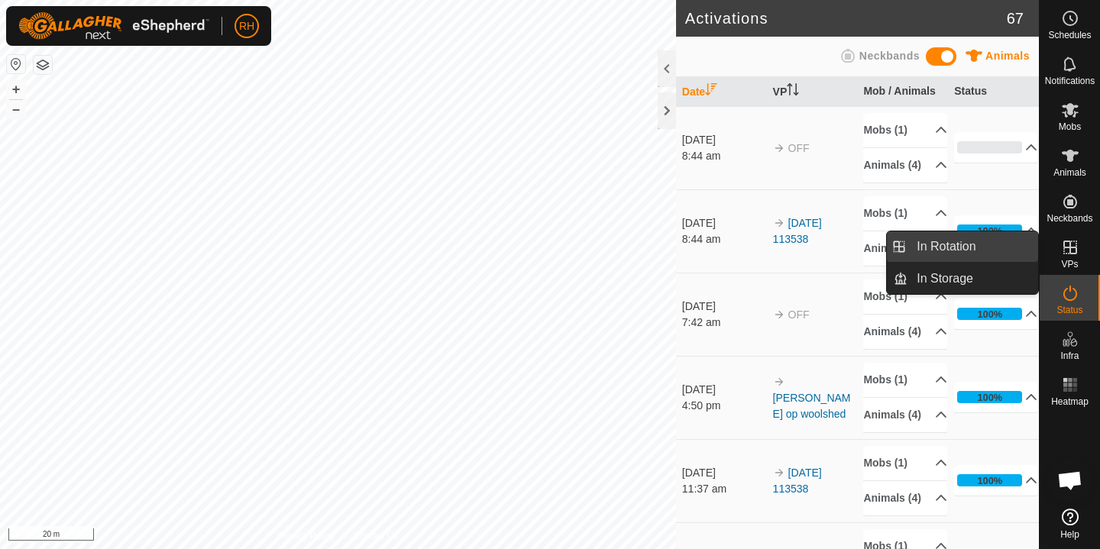
click at [992, 244] on link "In Rotation" at bounding box center [973, 246] width 131 height 31
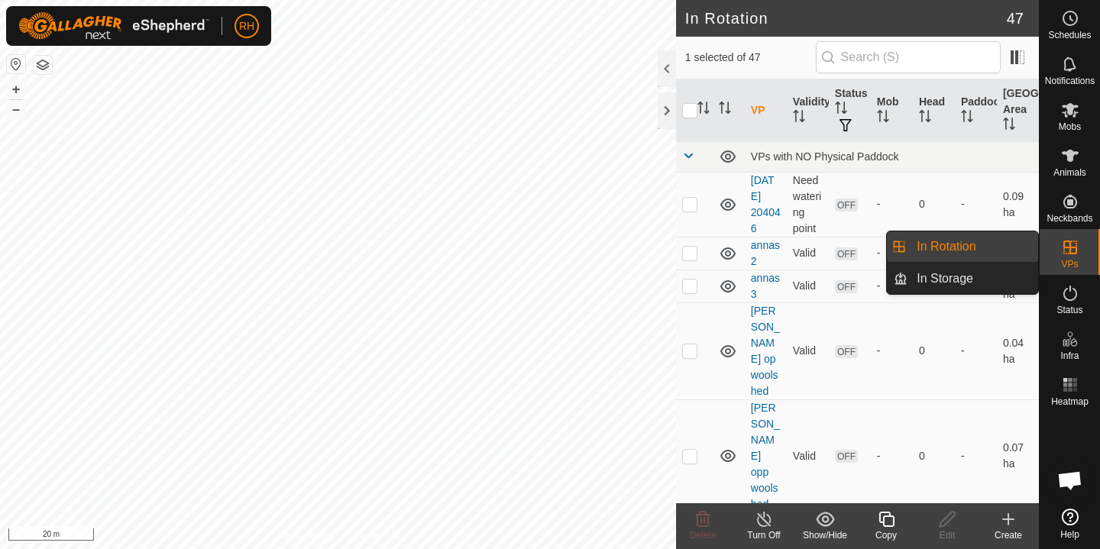
click at [966, 245] on link "In Rotation" at bounding box center [973, 246] width 131 height 31
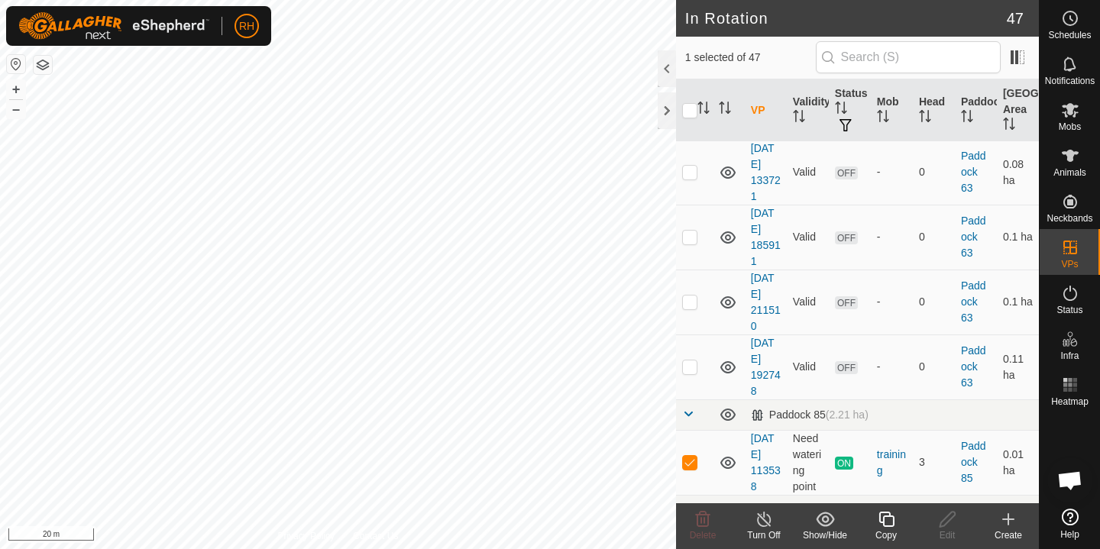
scroll to position [2147, 0]
click at [757, 433] on link "[DATE] 113538" at bounding box center [766, 463] width 30 height 60
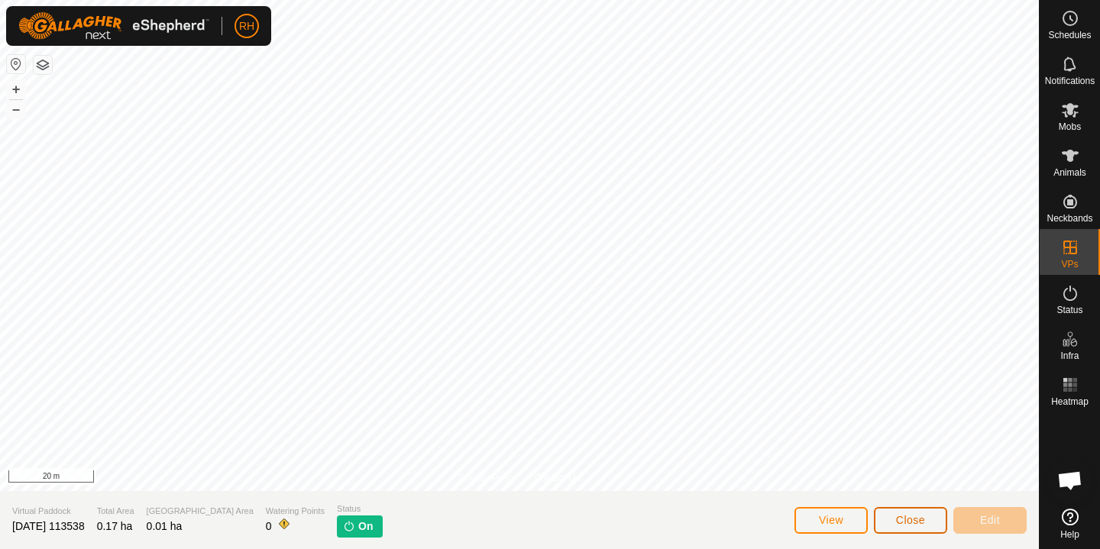
click at [908, 519] on span "Close" at bounding box center [910, 520] width 29 height 12
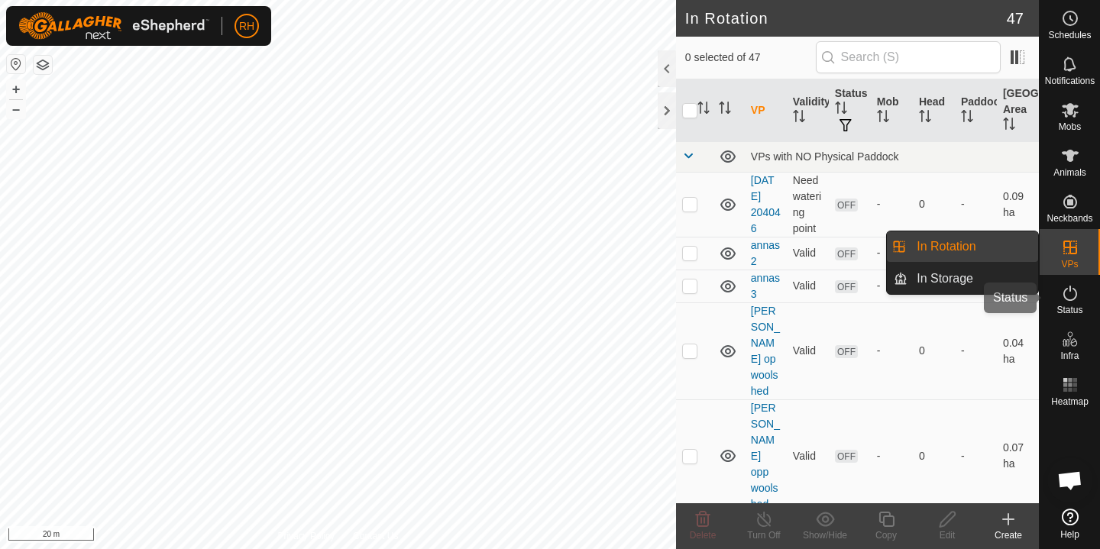
click at [1064, 295] on icon at bounding box center [1070, 293] width 18 height 18
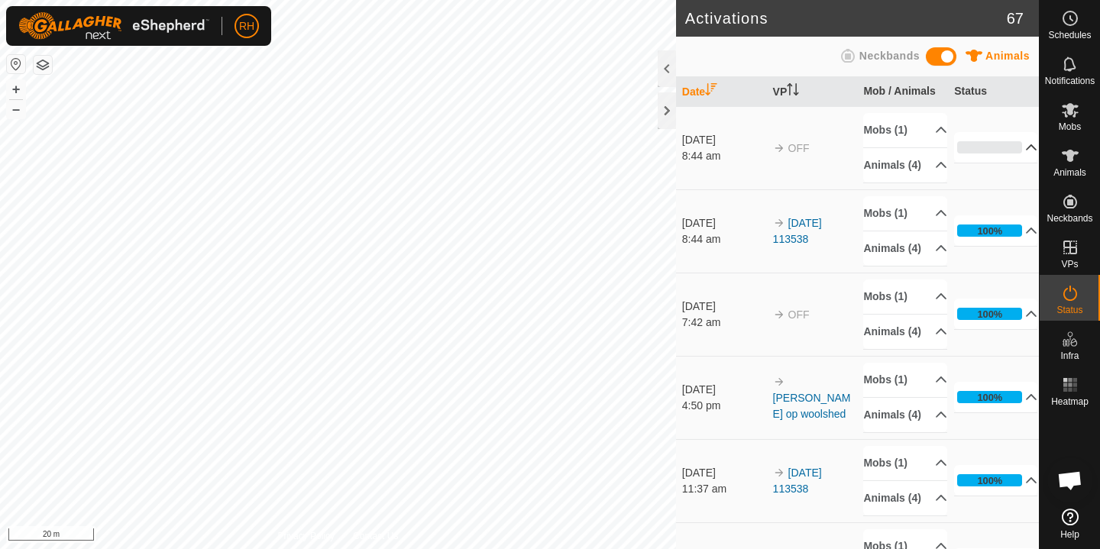
click at [1012, 157] on p-accordion-header "0%" at bounding box center [995, 147] width 83 height 31
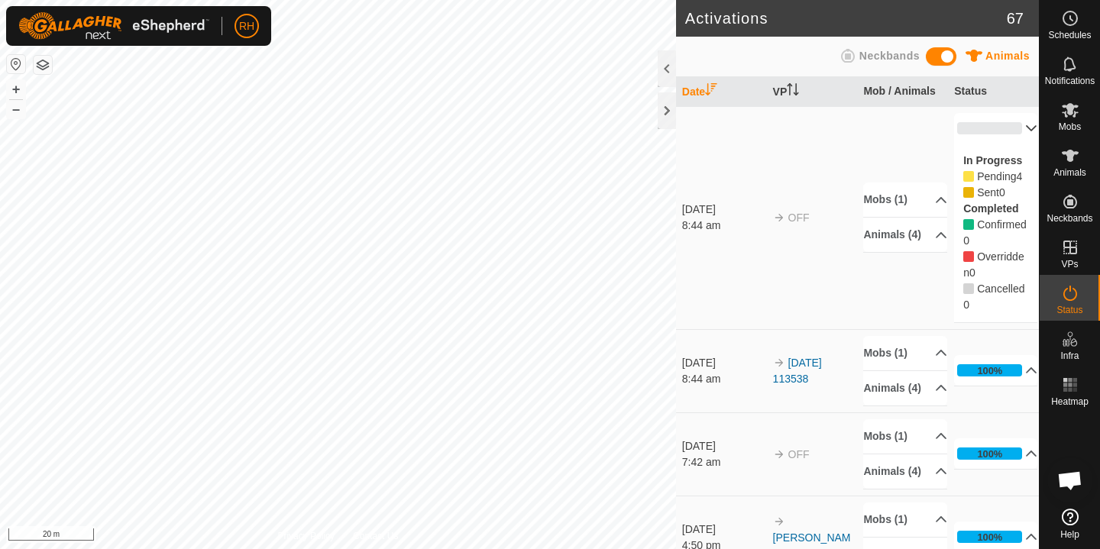
click at [1008, 130] on p-accordion-header "0%" at bounding box center [995, 128] width 83 height 31
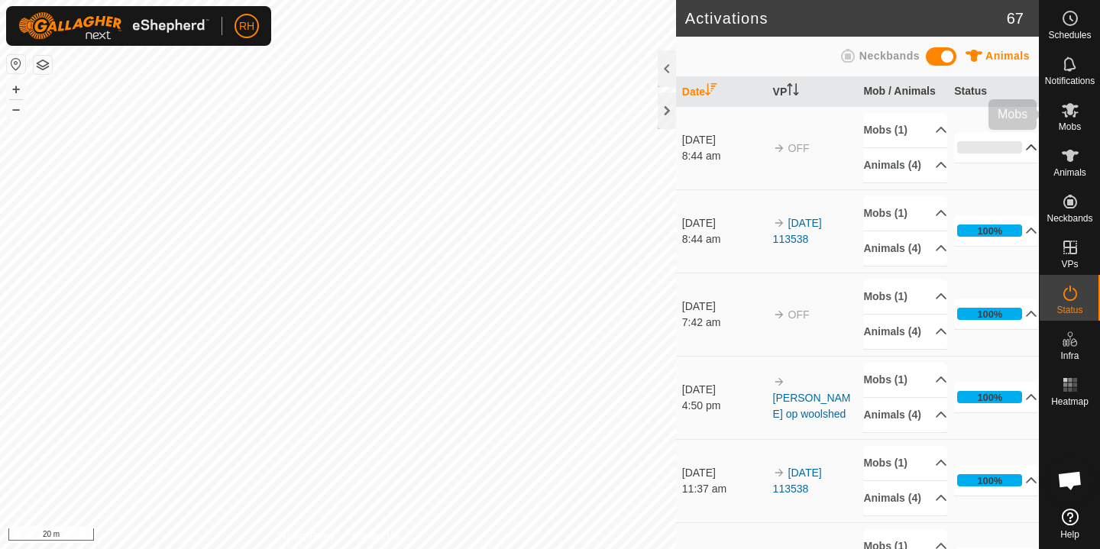
click at [1076, 134] on div "Mobs" at bounding box center [1070, 115] width 60 height 46
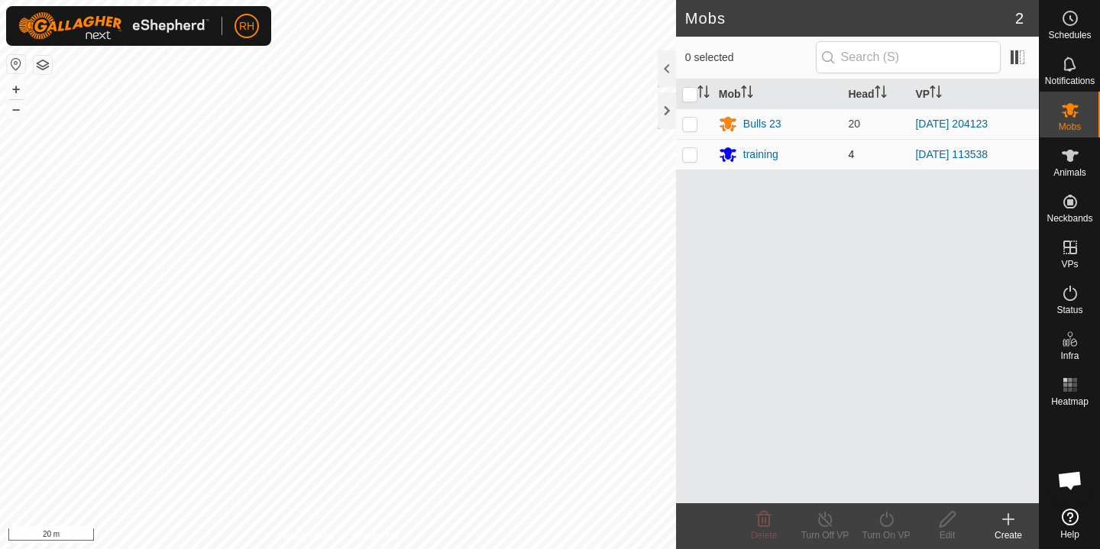
click at [691, 157] on p-checkbox at bounding box center [689, 154] width 15 height 12
checkbox input "true"
click at [882, 533] on div "Turn On VP" at bounding box center [886, 536] width 61 height 14
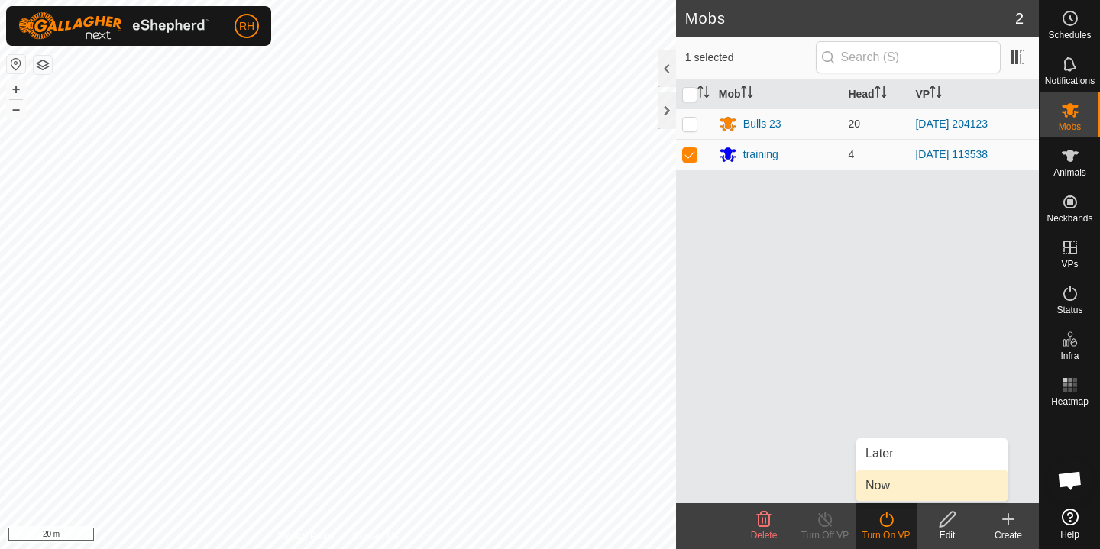
click at [898, 482] on link "Now" at bounding box center [931, 486] width 151 height 31
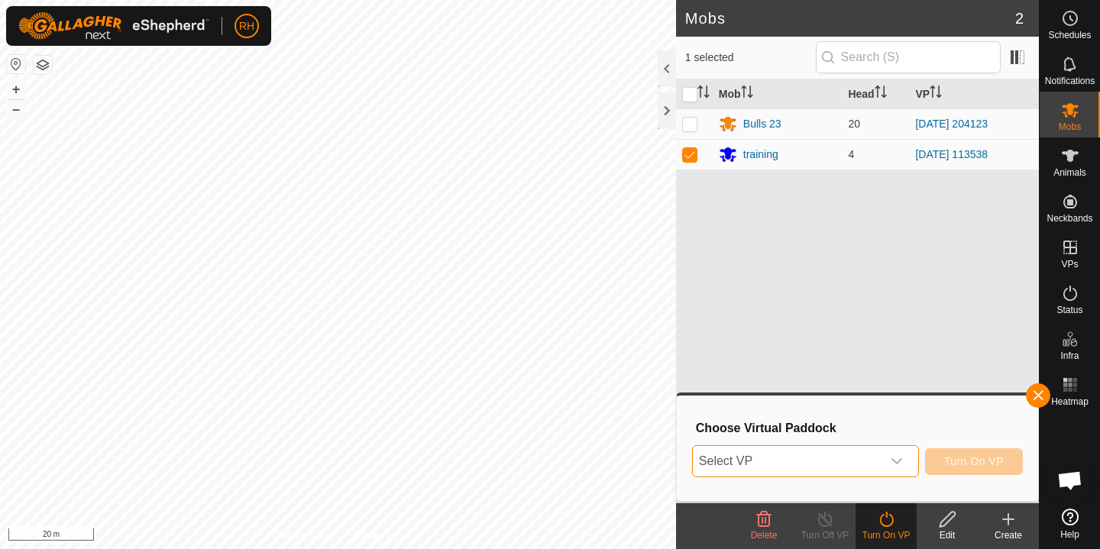
click at [804, 459] on span "Select VP" at bounding box center [787, 461] width 189 height 31
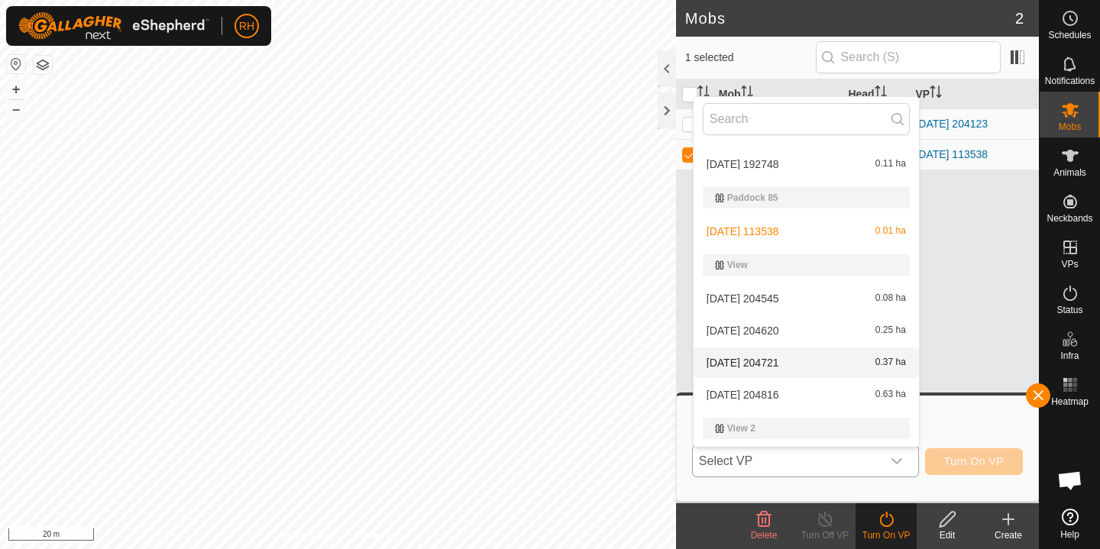
scroll to position [1070, 0]
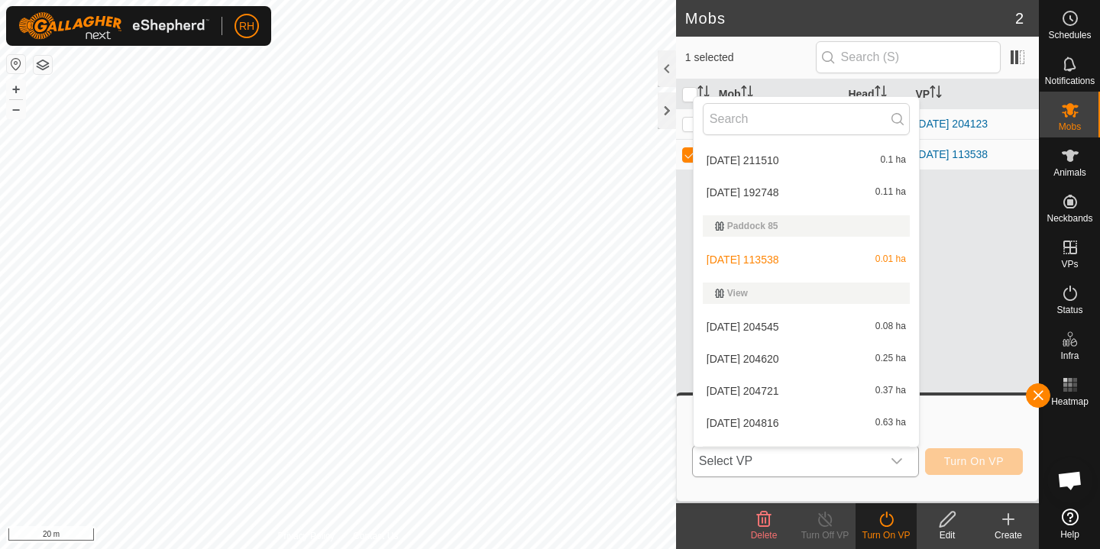
click at [798, 267] on li "2025-09-26 113538 0.01 ha" at bounding box center [806, 259] width 225 height 31
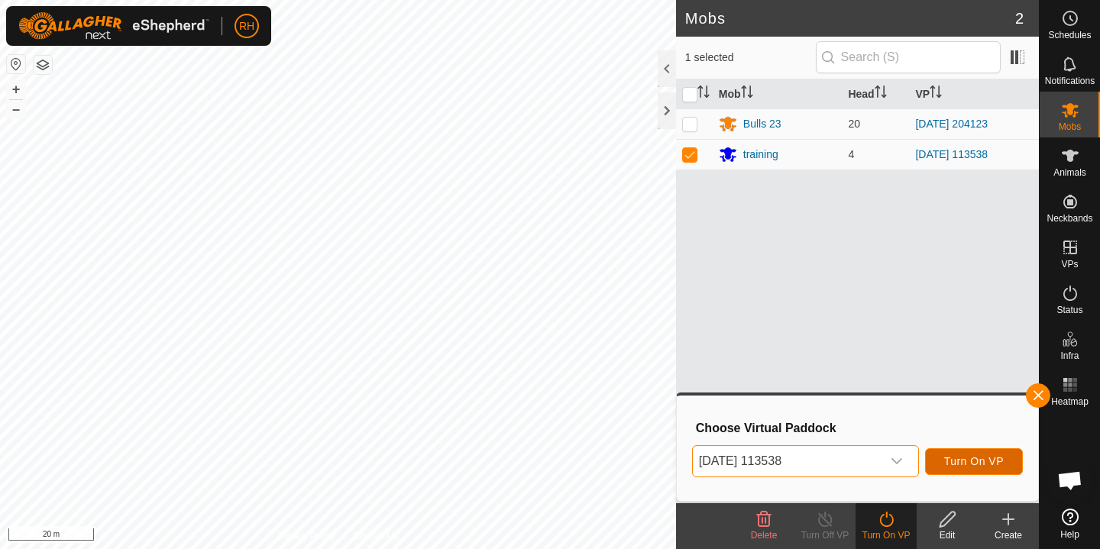
click at [981, 464] on span "Turn On VP" at bounding box center [974, 461] width 60 height 12
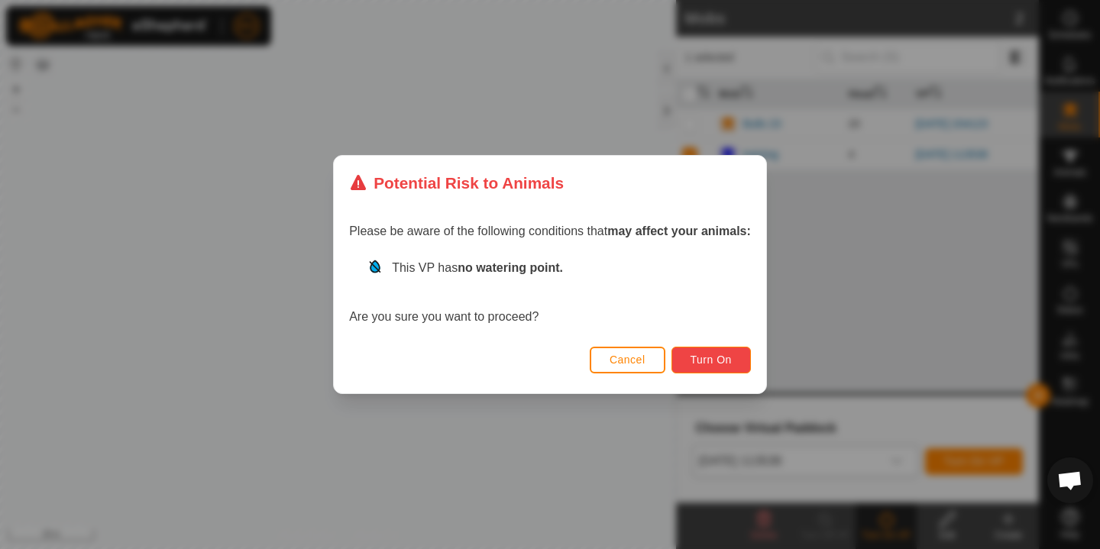
click at [714, 364] on span "Turn On" at bounding box center [711, 360] width 41 height 12
